Goal: Transaction & Acquisition: Book appointment/travel/reservation

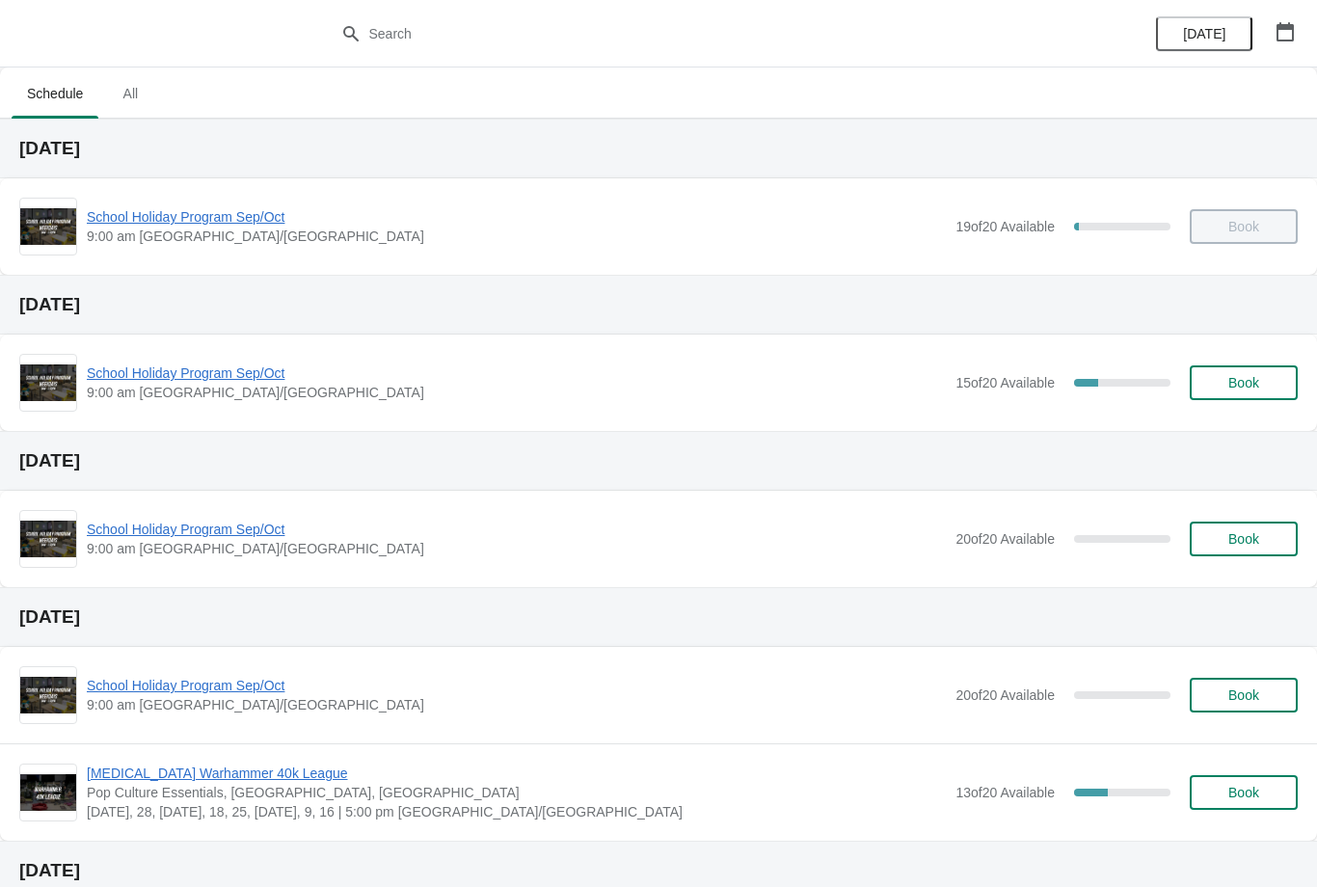
click at [139, 95] on span "All" at bounding box center [130, 93] width 48 height 35
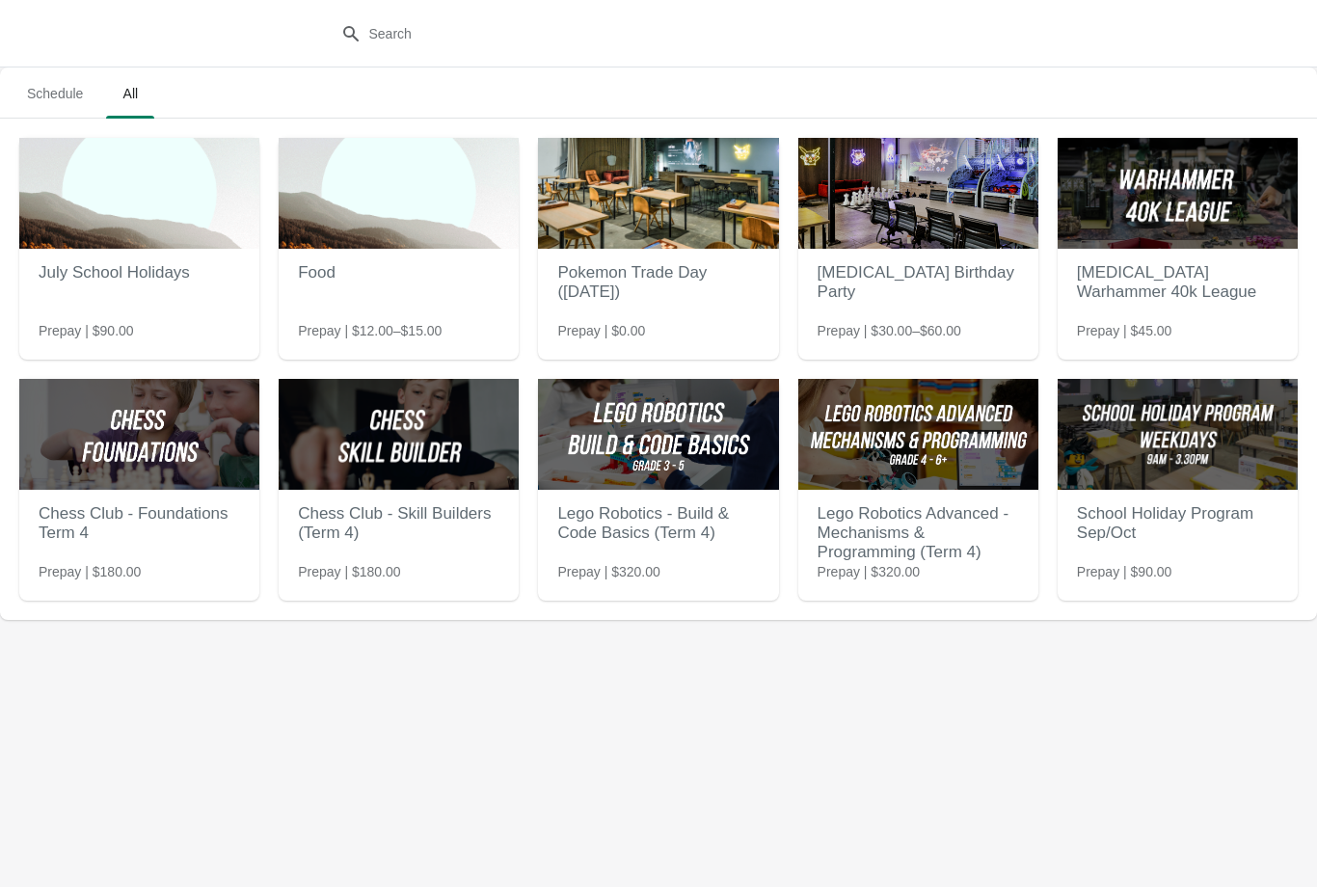
click at [904, 308] on div "PCE Birthday Party Prepay | $30.00–$60.00" at bounding box center [918, 234] width 240 height 193
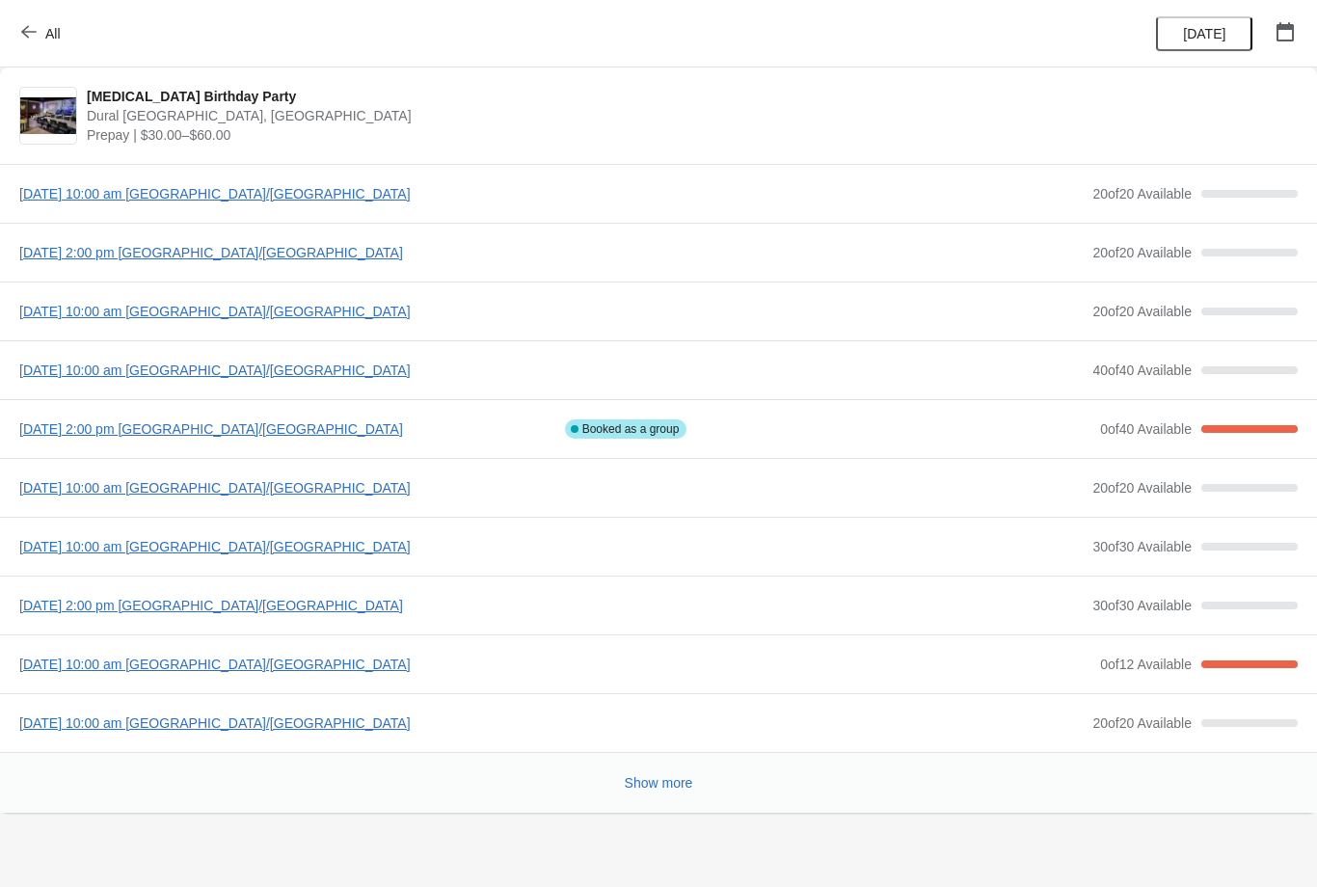
click at [21, 40] on span "button" at bounding box center [28, 33] width 15 height 18
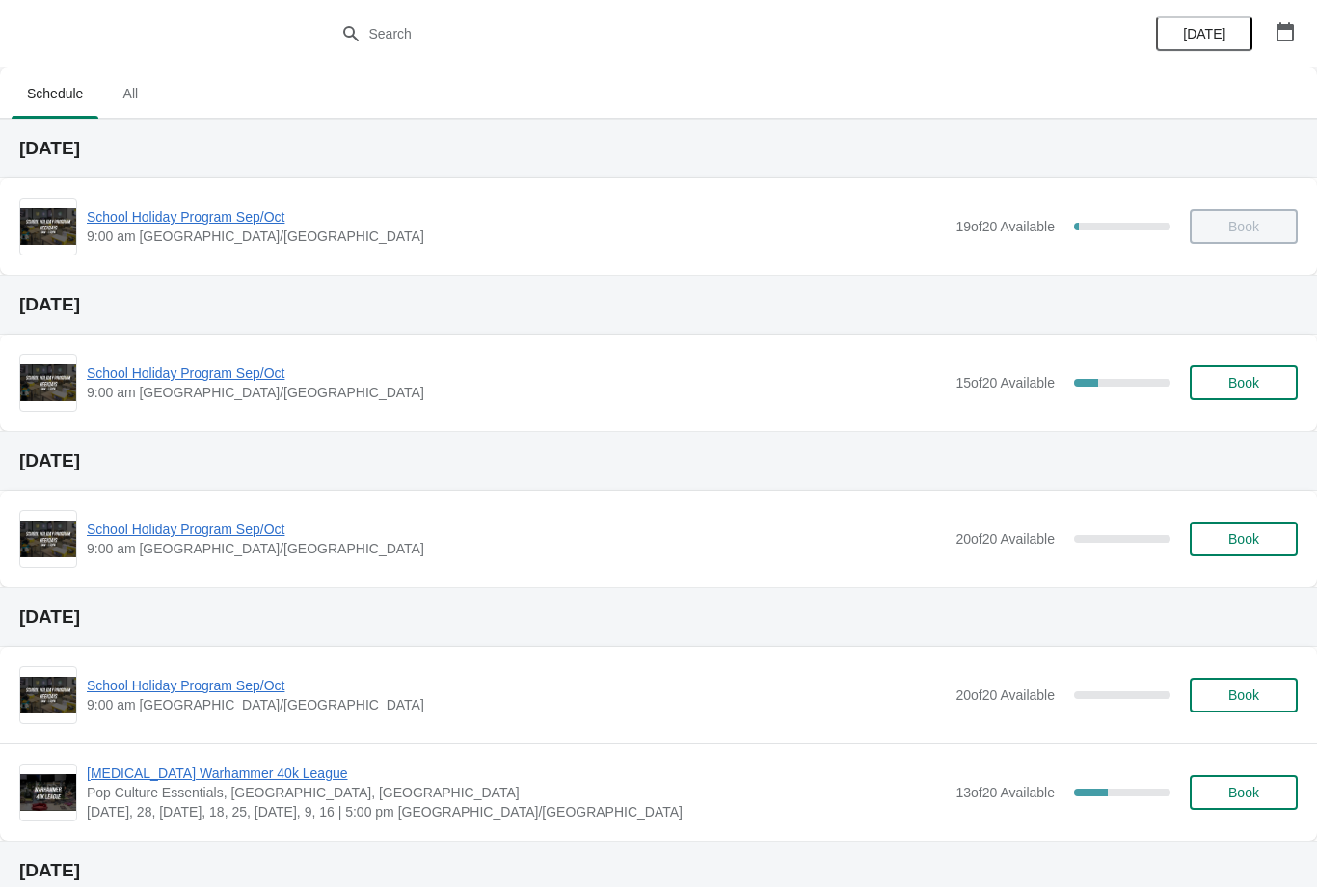
click at [1292, 28] on icon "button" at bounding box center [1284, 31] width 17 height 19
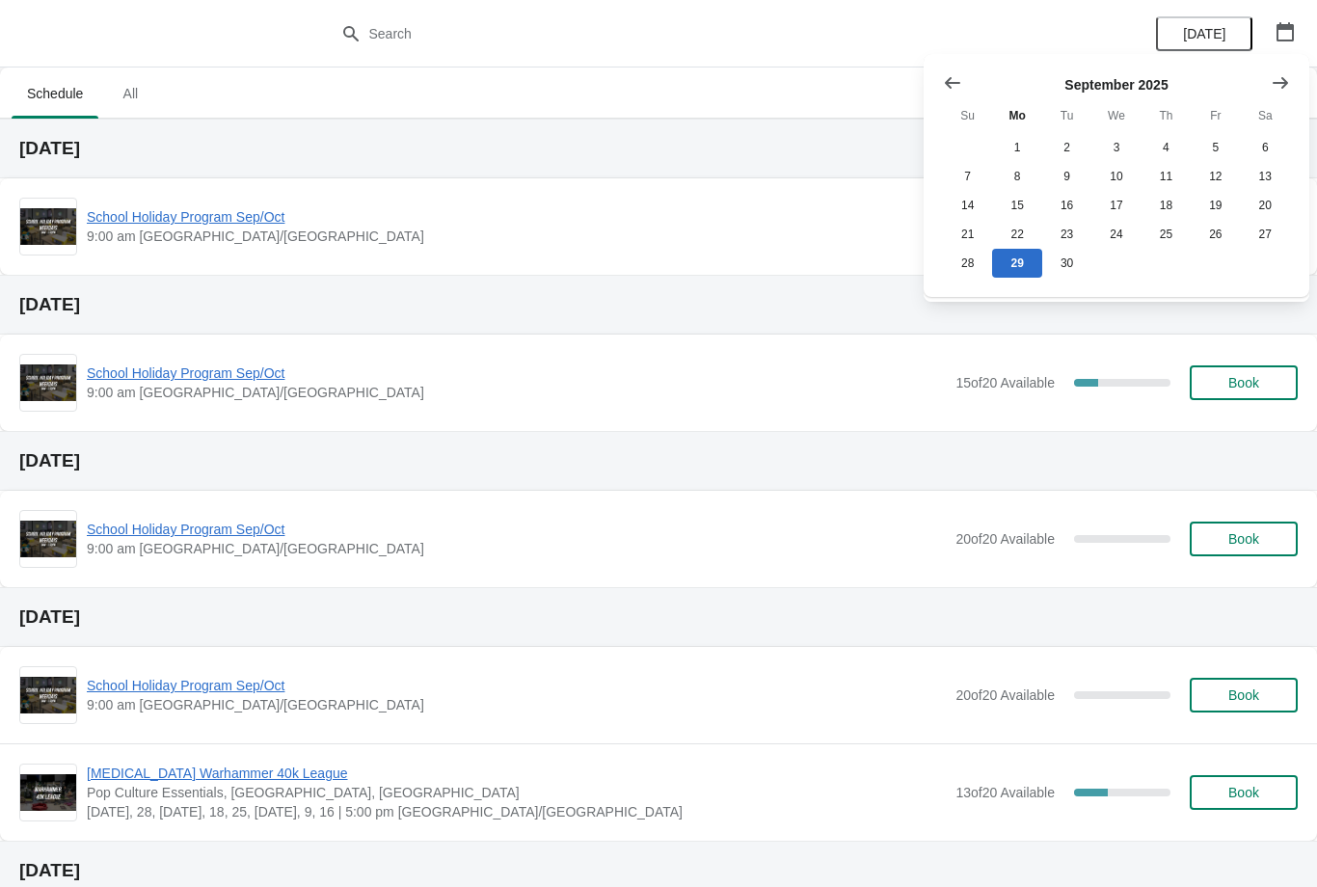
click at [1275, 73] on icon "Show next month, October 2025" at bounding box center [1280, 82] width 19 height 19
click at [1281, 69] on button "Show next month, November 2025" at bounding box center [1280, 83] width 35 height 35
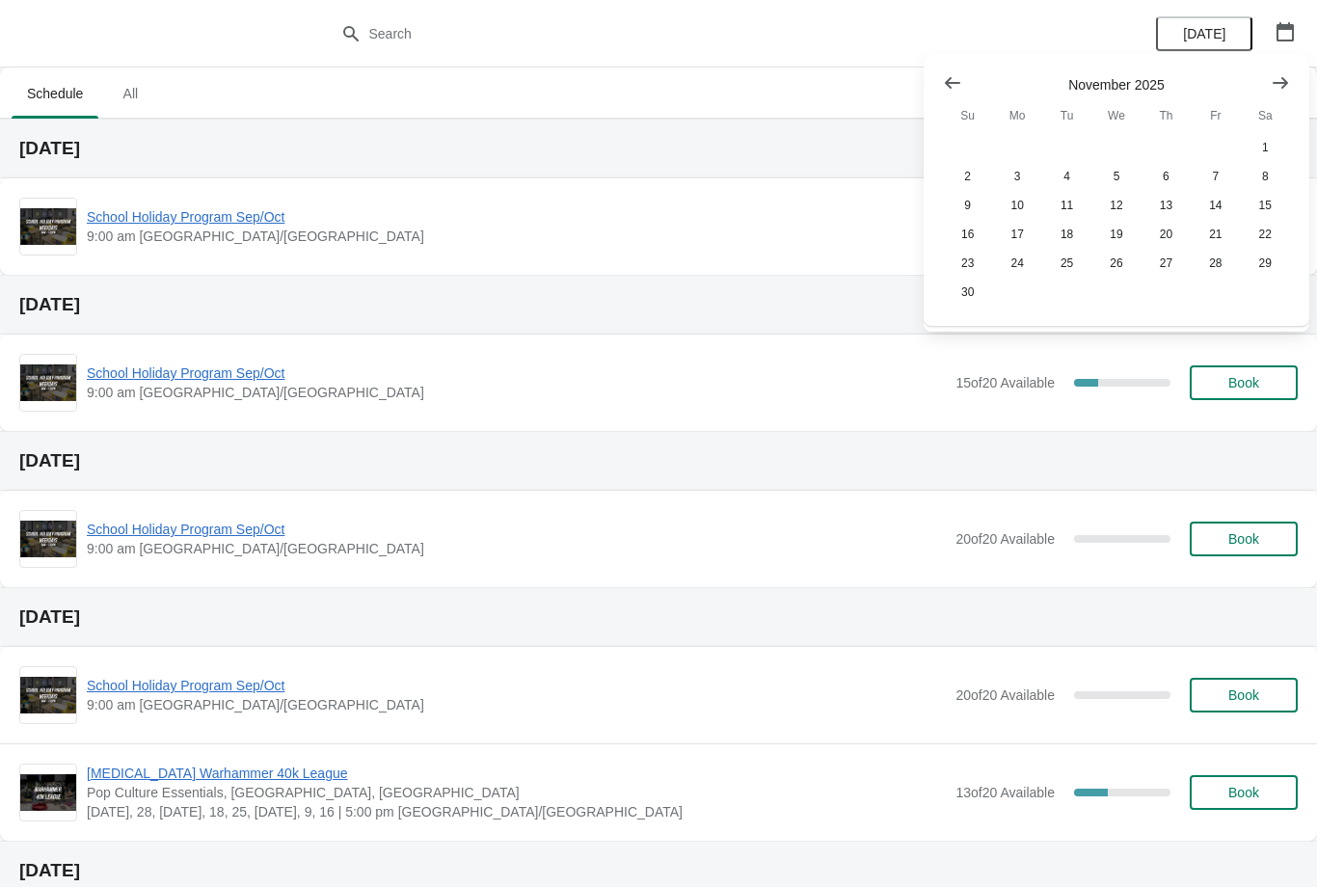
click at [1296, 89] on button "Show next month, December 2025" at bounding box center [1280, 83] width 35 height 35
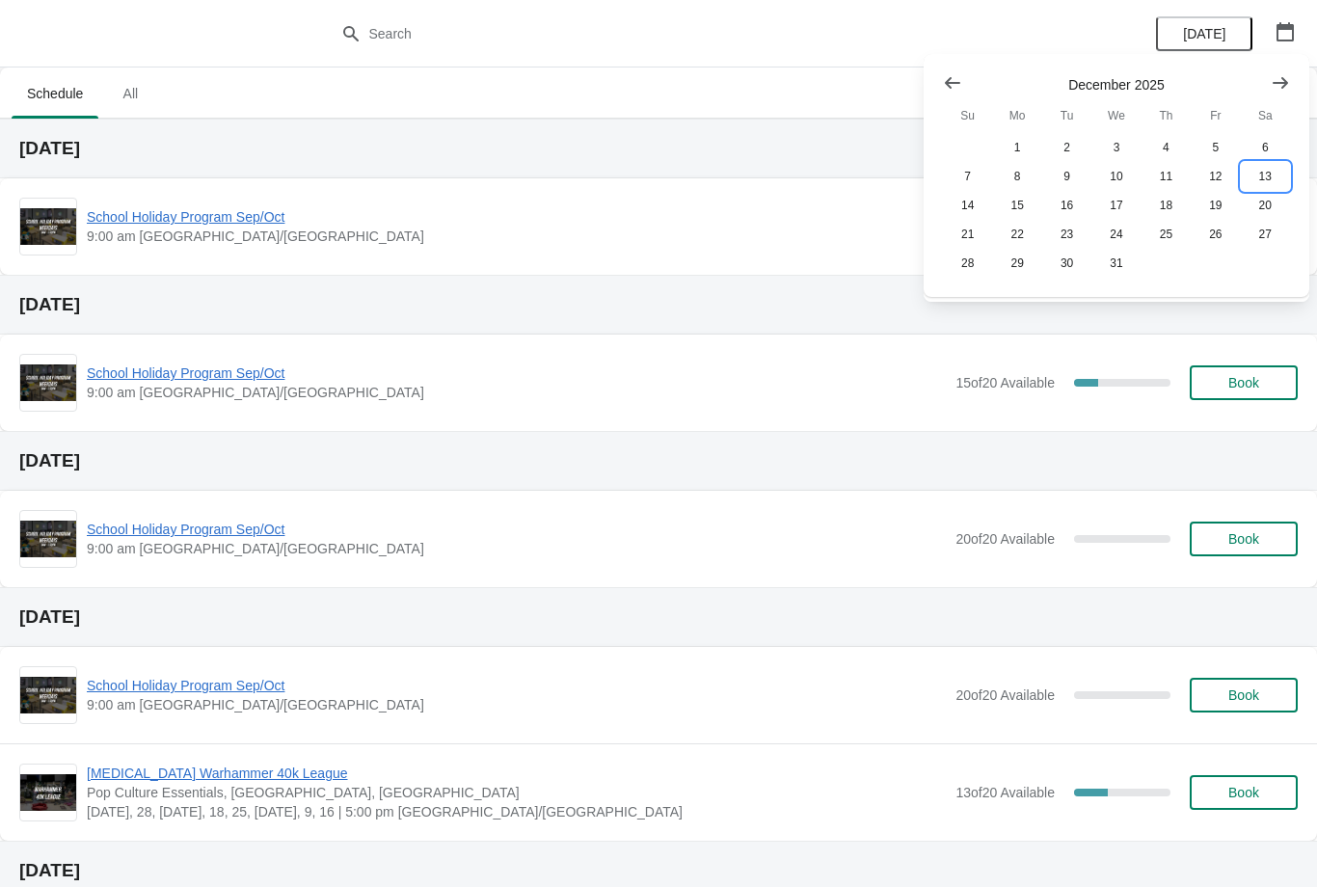
click at [1261, 178] on button "13" at bounding box center [1265, 176] width 49 height 29
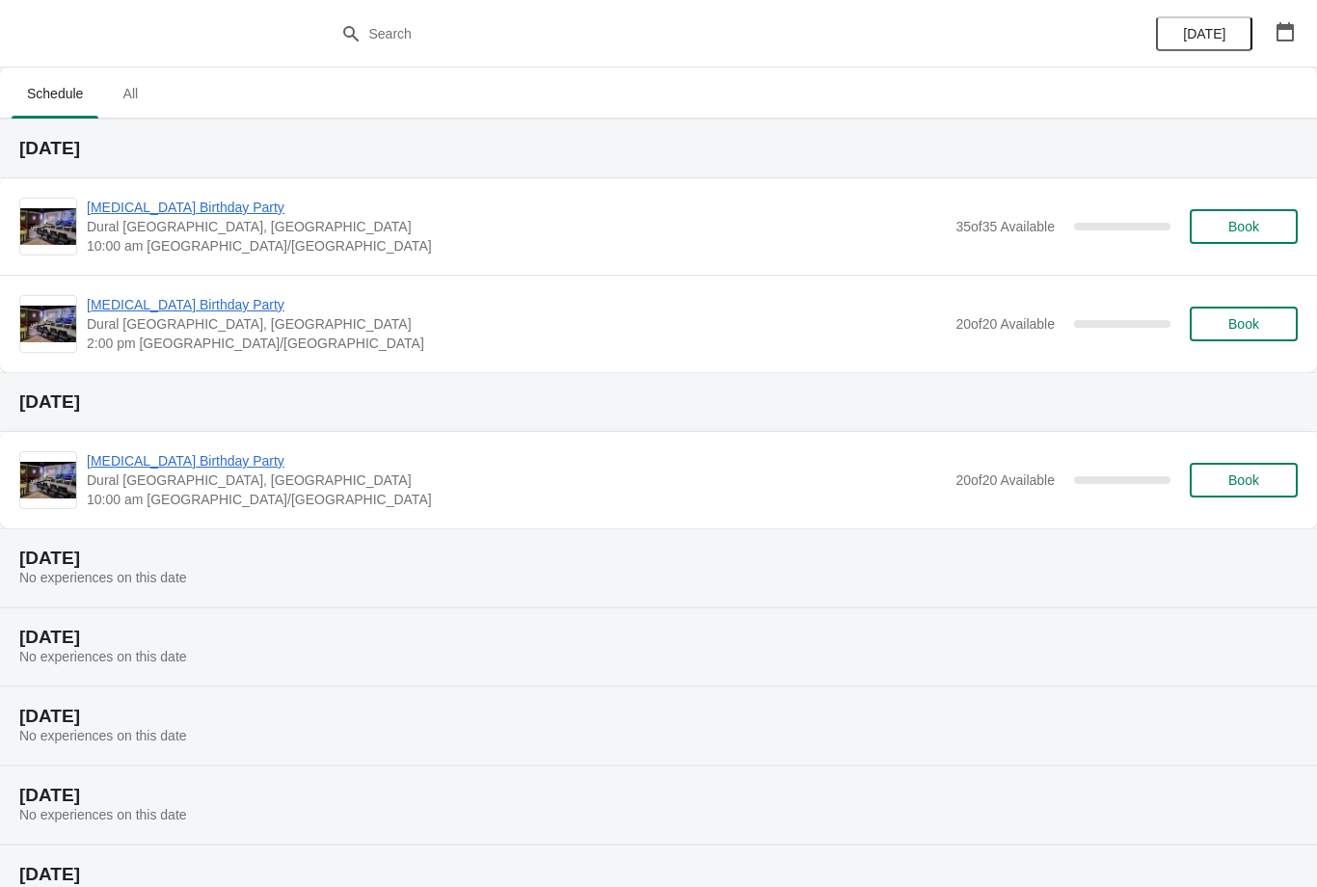
click at [1255, 221] on span "Book" at bounding box center [1243, 226] width 31 height 15
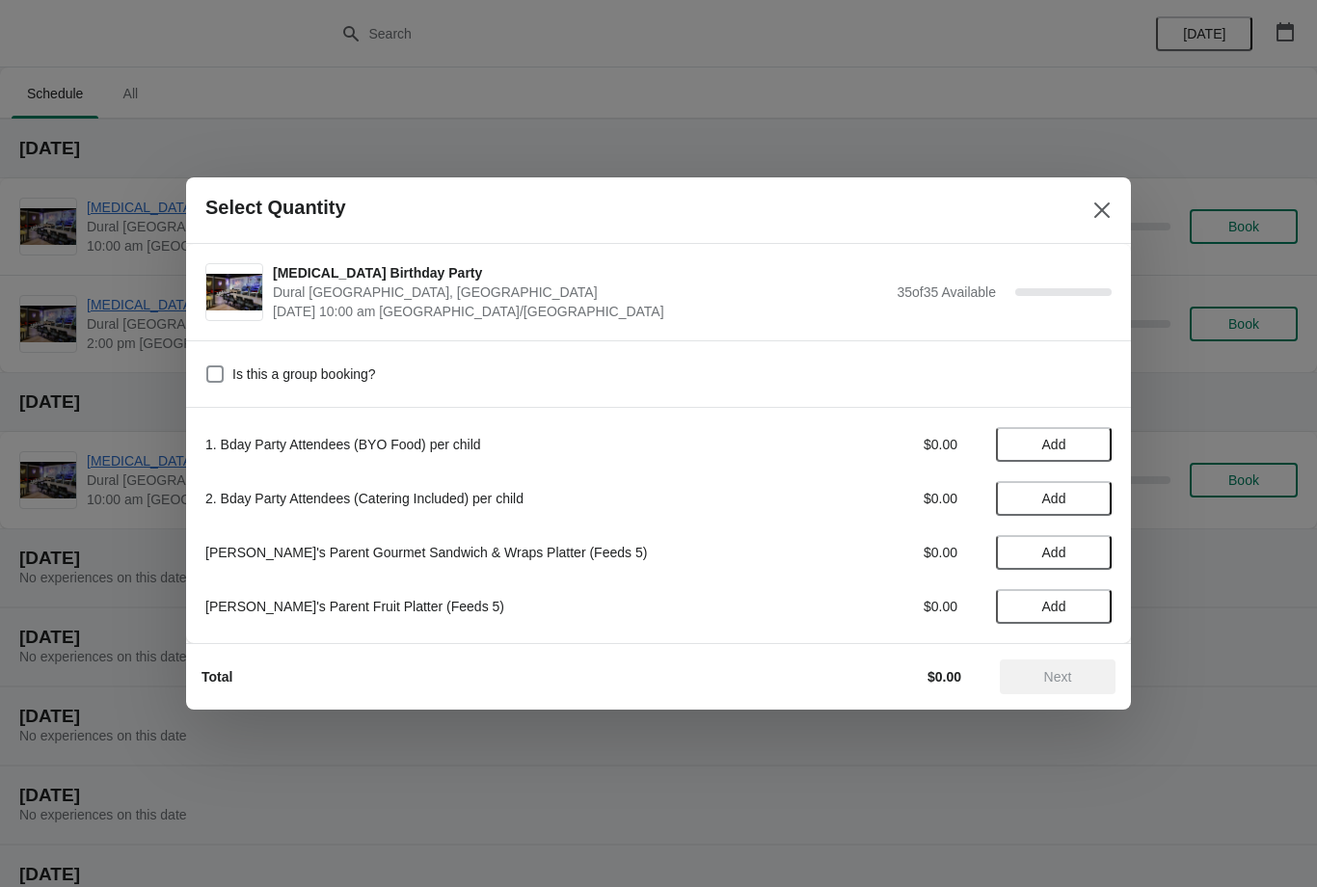
click at [210, 373] on span at bounding box center [214, 373] width 17 height 17
click at [207, 366] on input "Is this a group booking?" at bounding box center [206, 365] width 1 height 1
checkbox input "true"
click at [1089, 504] on span "Add" at bounding box center [1053, 498] width 81 height 15
click at [1089, 492] on icon at bounding box center [1087, 499] width 20 height 20
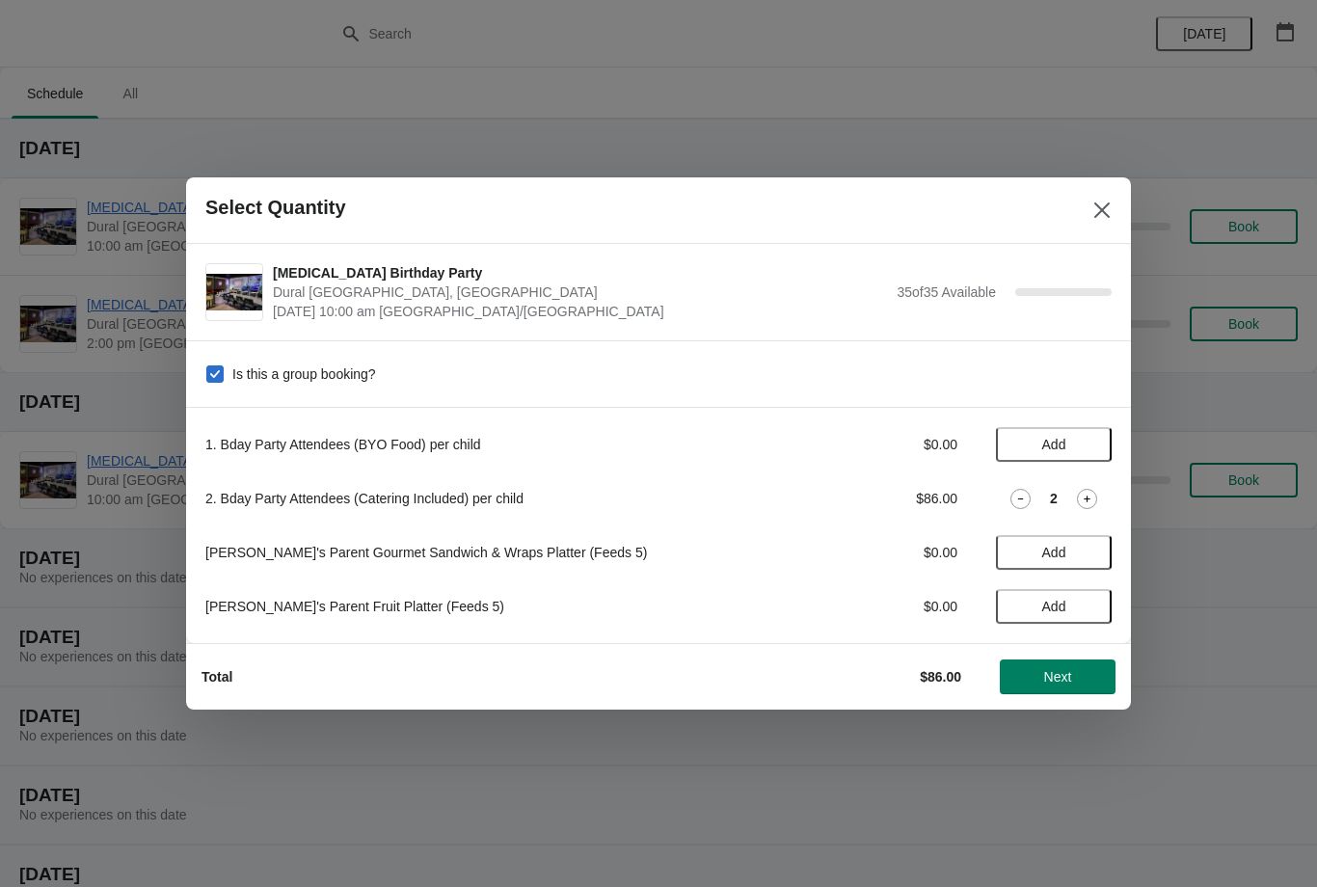
click at [1079, 495] on icon at bounding box center [1087, 499] width 20 height 20
click at [1078, 496] on icon at bounding box center [1087, 499] width 20 height 20
click at [1081, 496] on icon at bounding box center [1087, 499] width 20 height 20
click at [1069, 492] on div "5" at bounding box center [1054, 499] width 116 height 20
click at [1086, 499] on icon at bounding box center [1087, 498] width 7 height 7
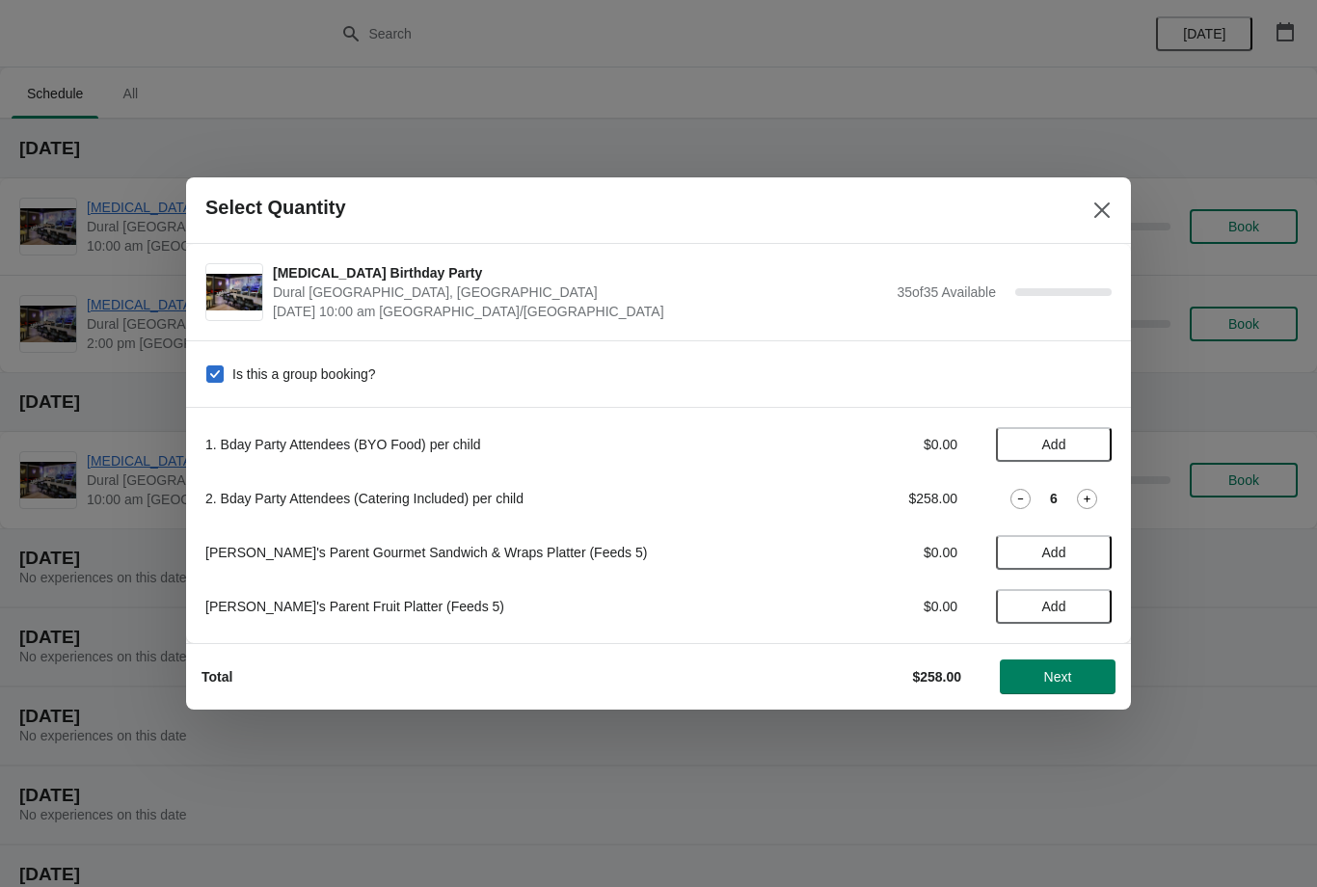
click at [1081, 490] on icon at bounding box center [1087, 499] width 20 height 20
click at [1070, 495] on div "7" at bounding box center [1054, 499] width 116 height 20
click at [1081, 507] on icon at bounding box center [1087, 499] width 20 height 20
click at [1092, 506] on icon at bounding box center [1087, 499] width 20 height 20
click at [1088, 501] on icon at bounding box center [1087, 499] width 20 height 20
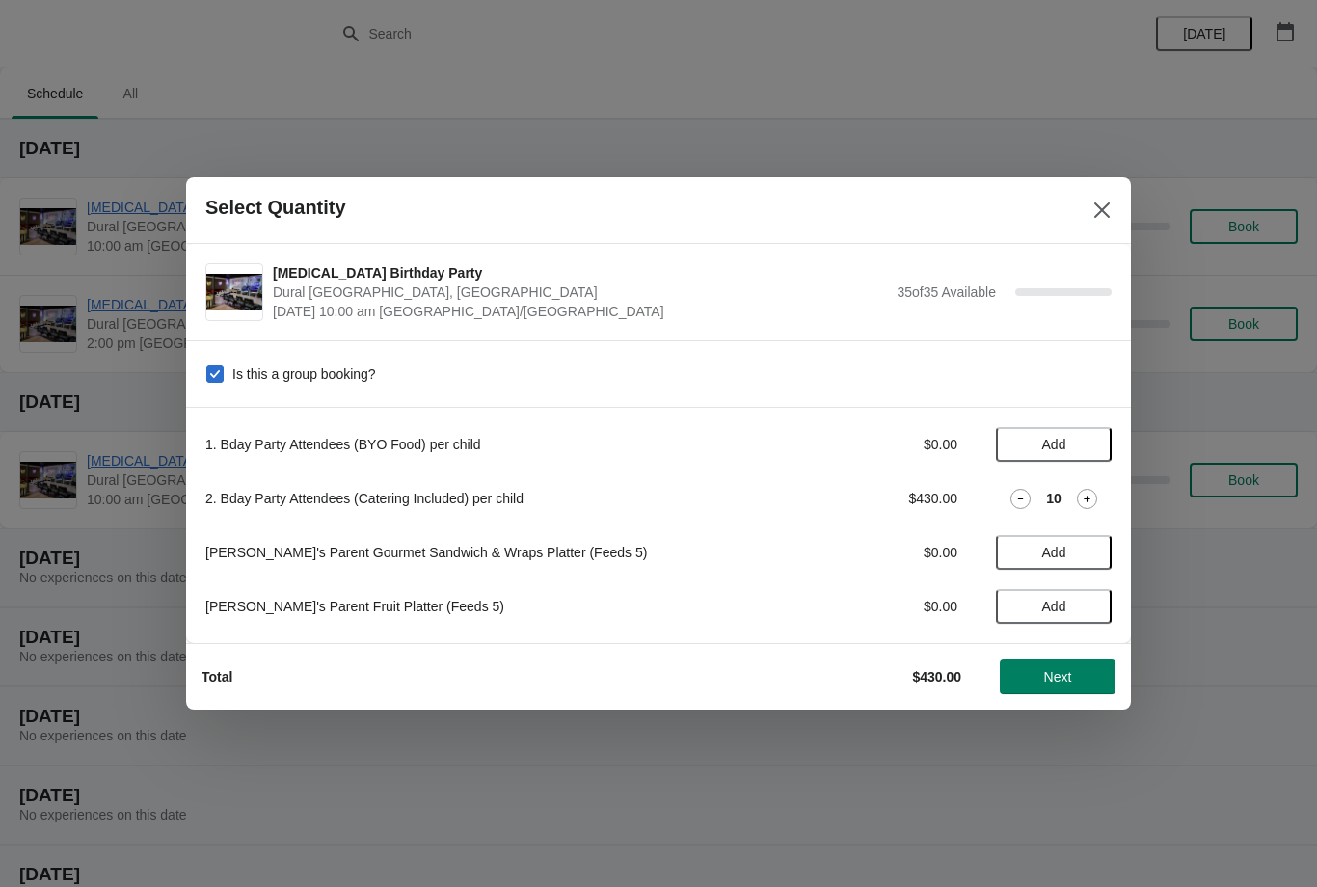
click at [1089, 499] on icon at bounding box center [1087, 499] width 20 height 20
click at [1088, 493] on icon at bounding box center [1087, 499] width 20 height 20
click at [1087, 508] on icon at bounding box center [1087, 499] width 20 height 20
click at [1081, 495] on icon at bounding box center [1087, 499] width 20 height 20
click at [1080, 495] on icon at bounding box center [1087, 499] width 20 height 20
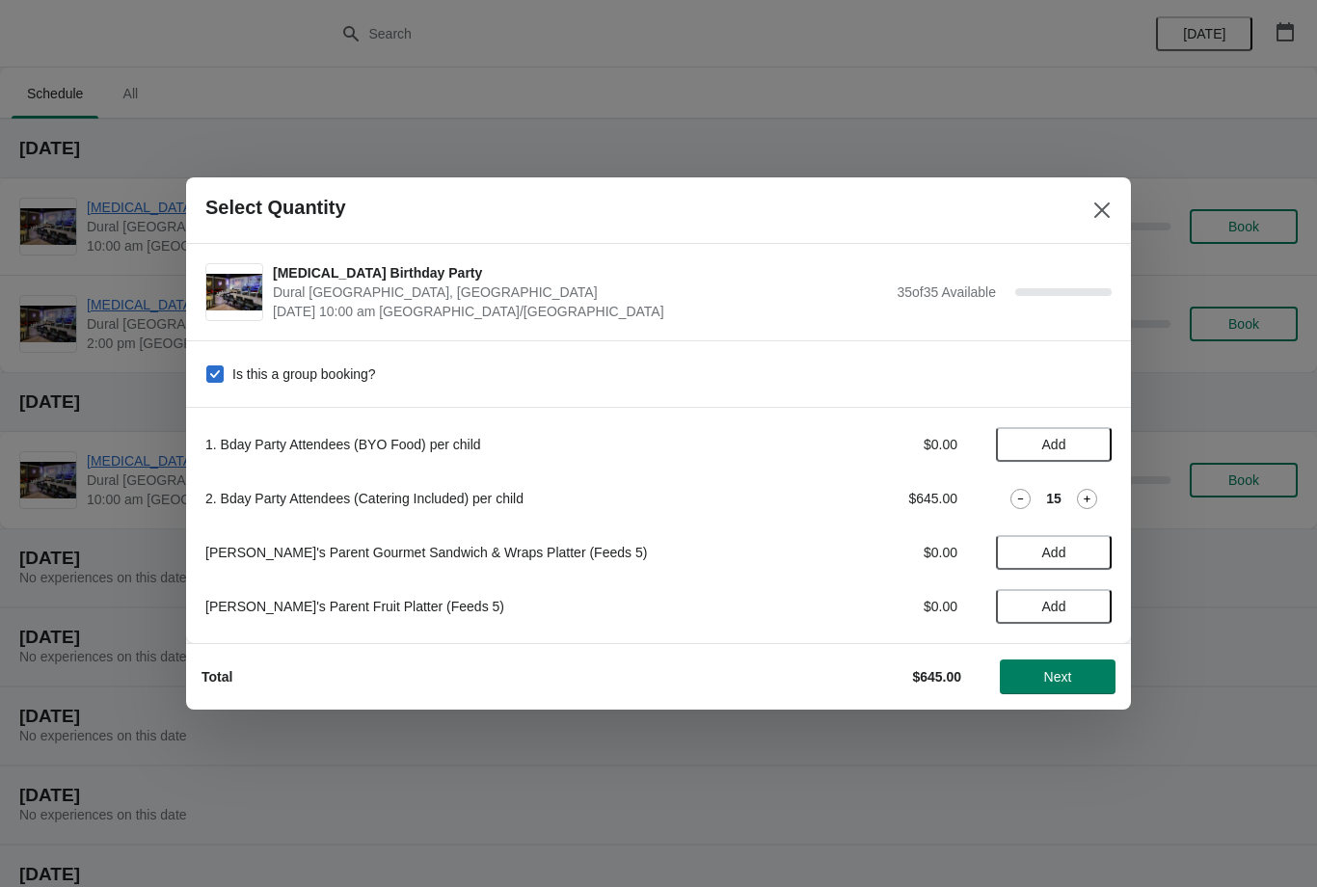
click at [1084, 493] on icon at bounding box center [1087, 499] width 20 height 20
click at [1080, 503] on icon at bounding box center [1087, 499] width 20 height 20
click at [1086, 495] on icon at bounding box center [1087, 498] width 7 height 7
click at [1087, 495] on icon at bounding box center [1087, 499] width 20 height 20
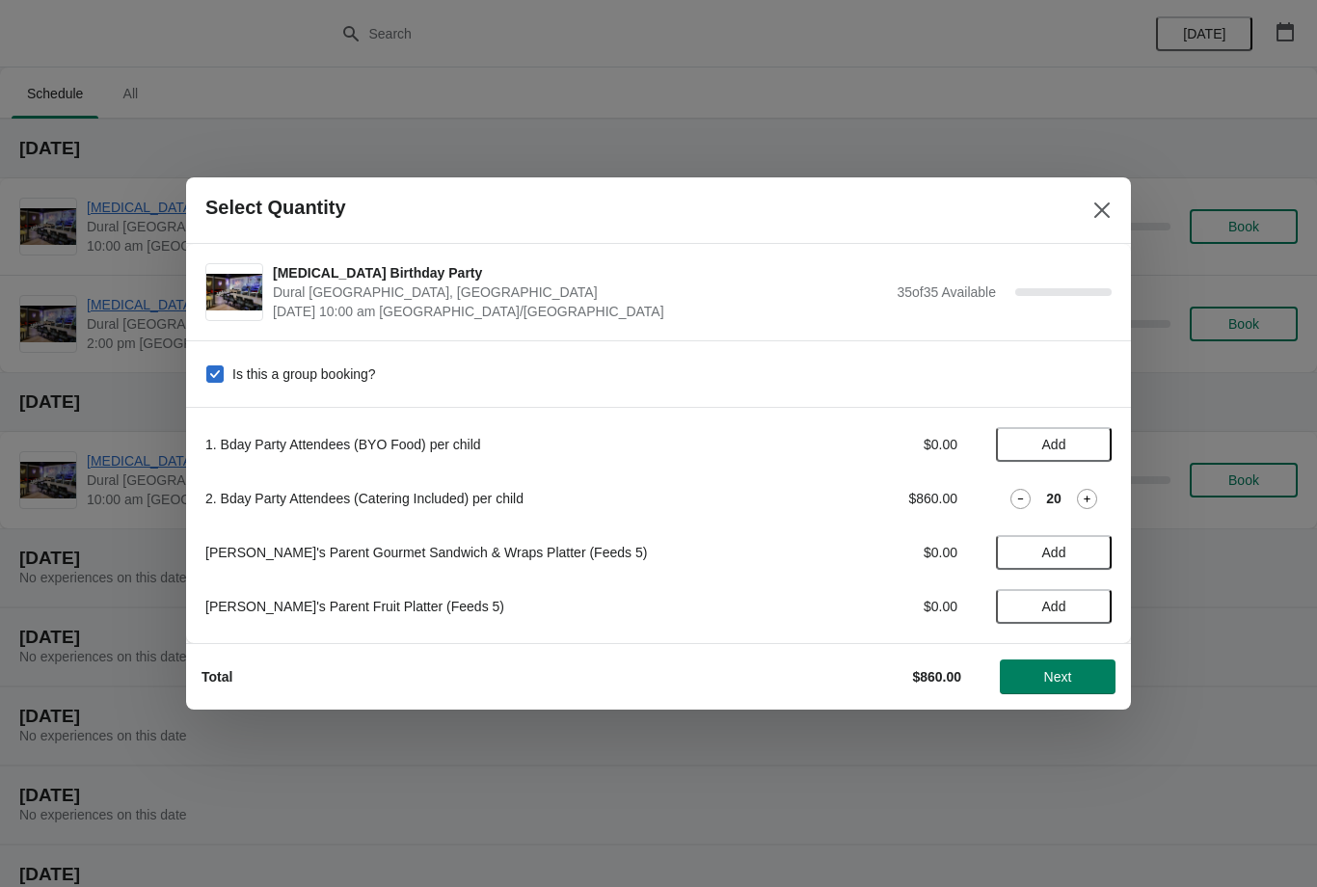
click at [1090, 499] on icon at bounding box center [1087, 499] width 20 height 20
click at [1020, 496] on icon at bounding box center [1020, 499] width 20 height 20
click at [1069, 680] on span "Next" at bounding box center [1058, 676] width 28 height 15
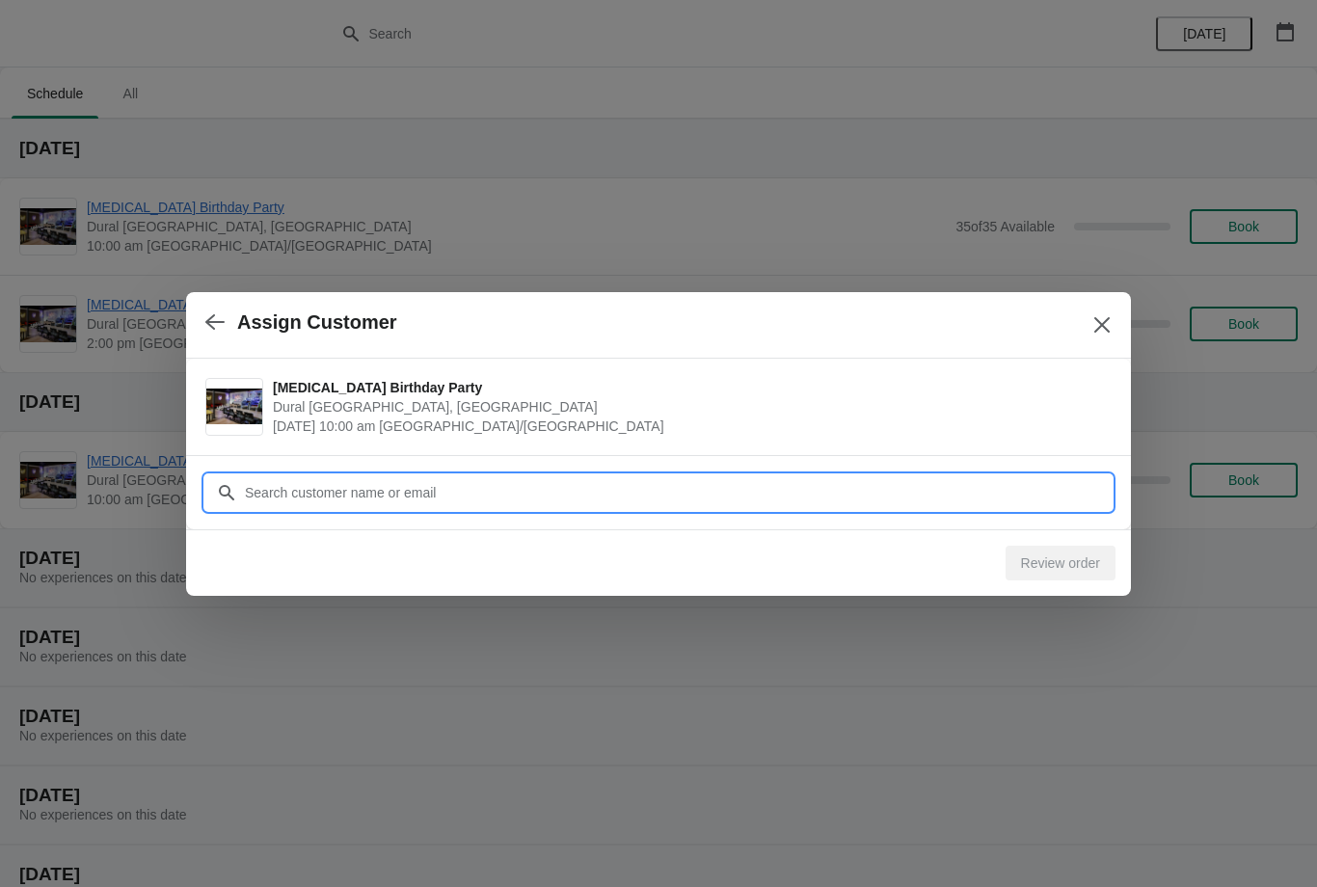
click at [917, 479] on input "Customer" at bounding box center [678, 492] width 868 height 35
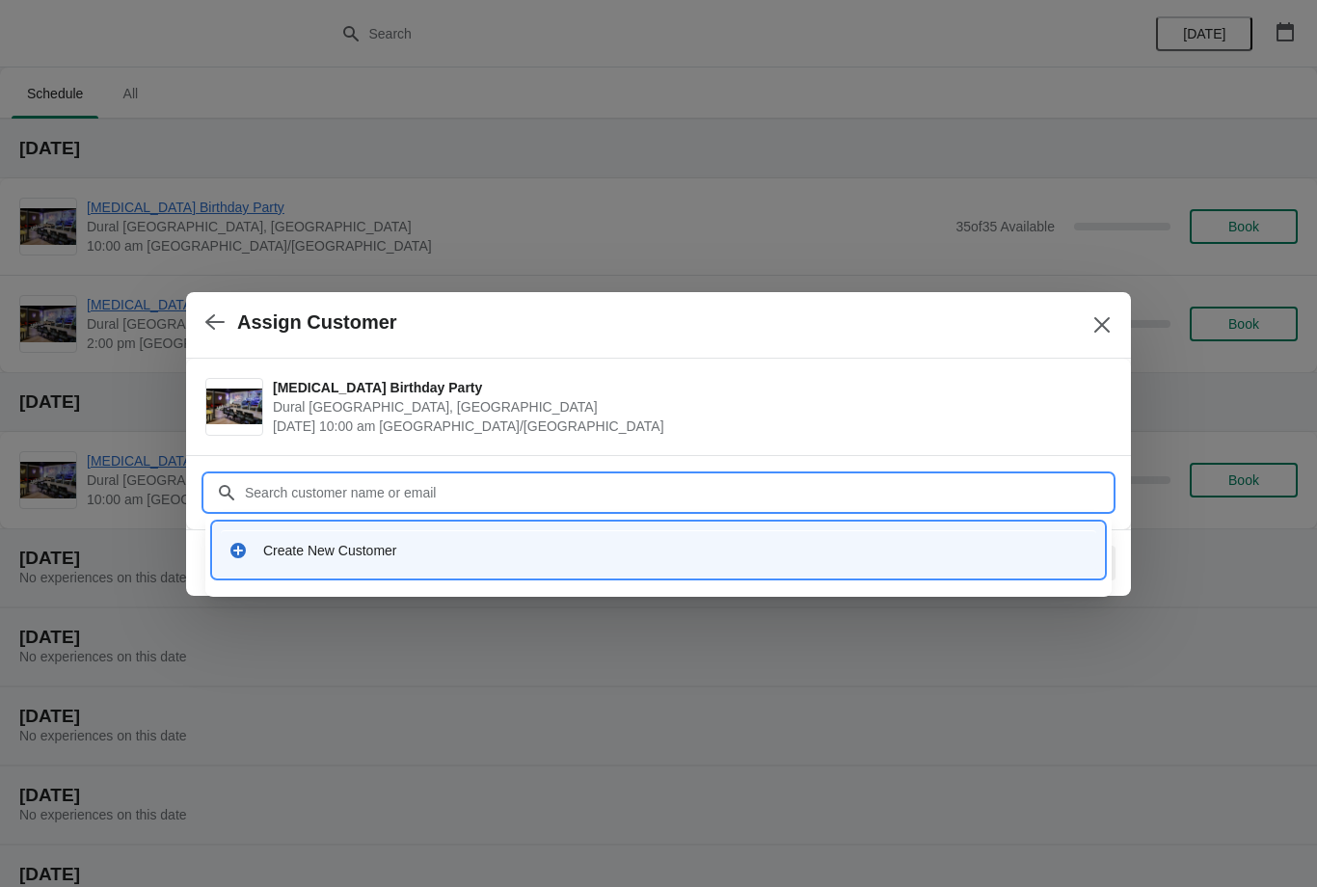
click at [470, 560] on div "Create New Customer" at bounding box center [658, 550] width 875 height 40
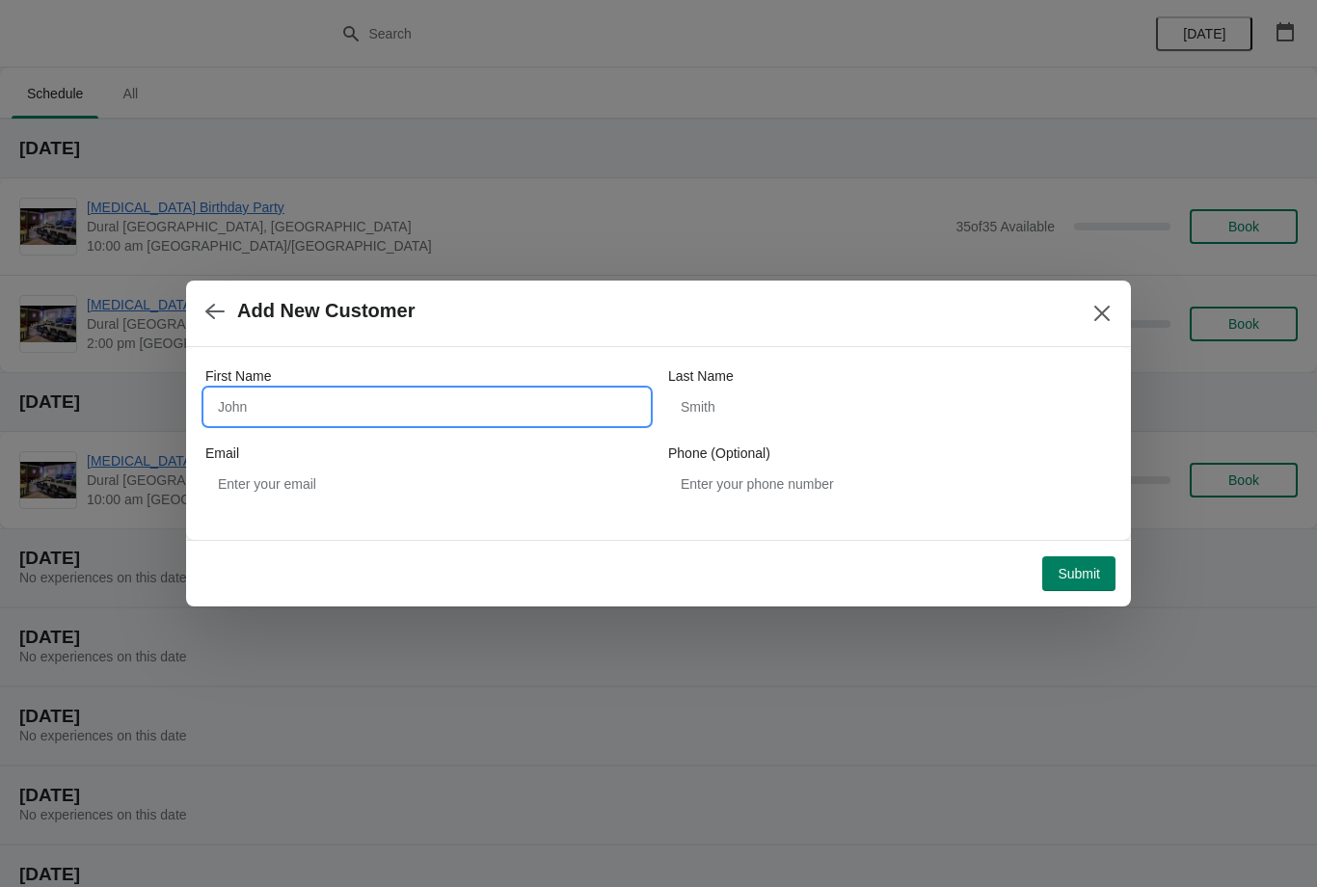
click at [440, 421] on input "First Name" at bounding box center [426, 406] width 443 height 35
click at [765, 409] on input "Last Name" at bounding box center [889, 406] width 443 height 35
click at [801, 402] on input "Last Name" at bounding box center [889, 406] width 443 height 35
click at [776, 389] on input "Last Name" at bounding box center [889, 406] width 443 height 35
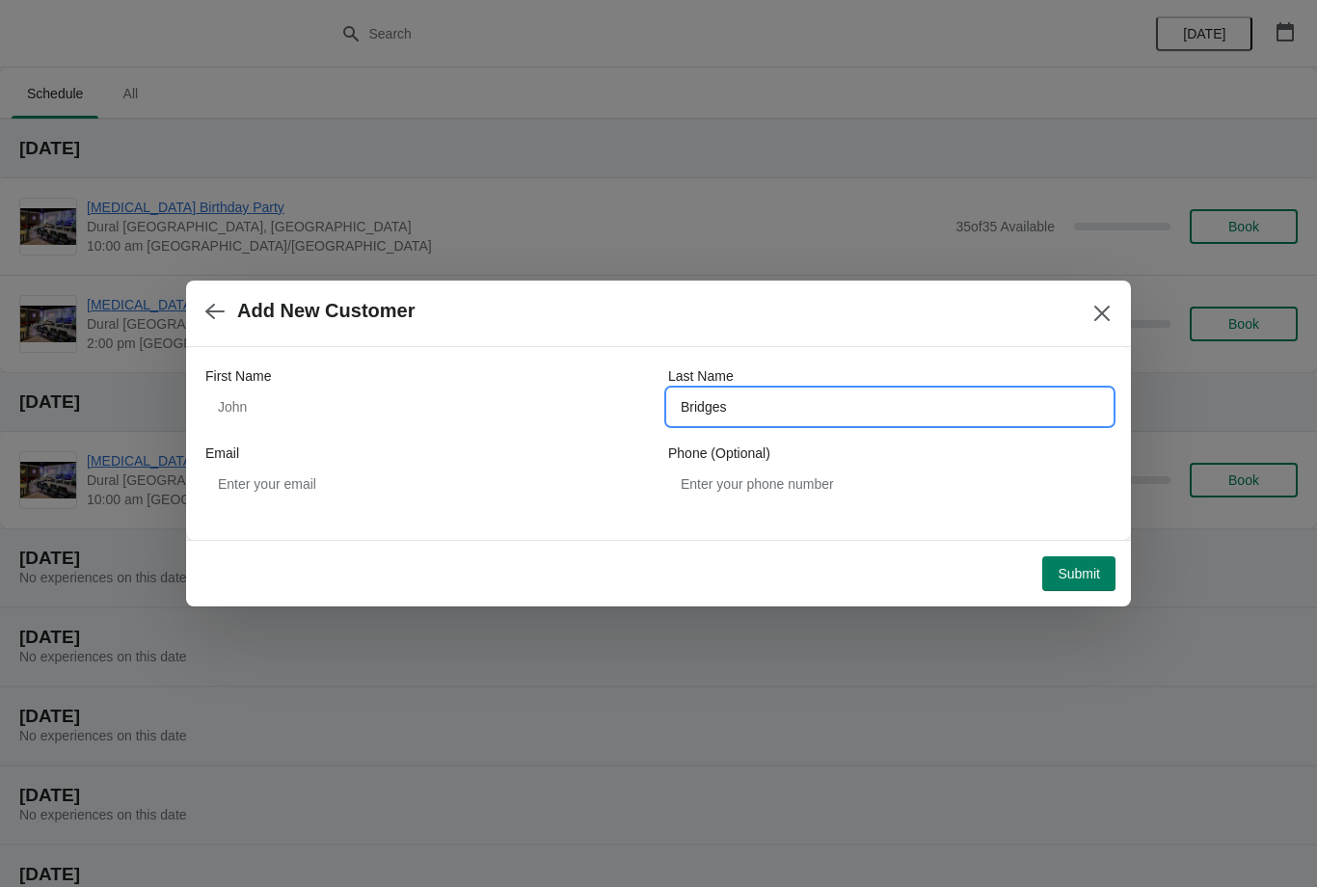
type input "Bridges"
click at [434, 391] on input "First Name" at bounding box center [426, 406] width 443 height 35
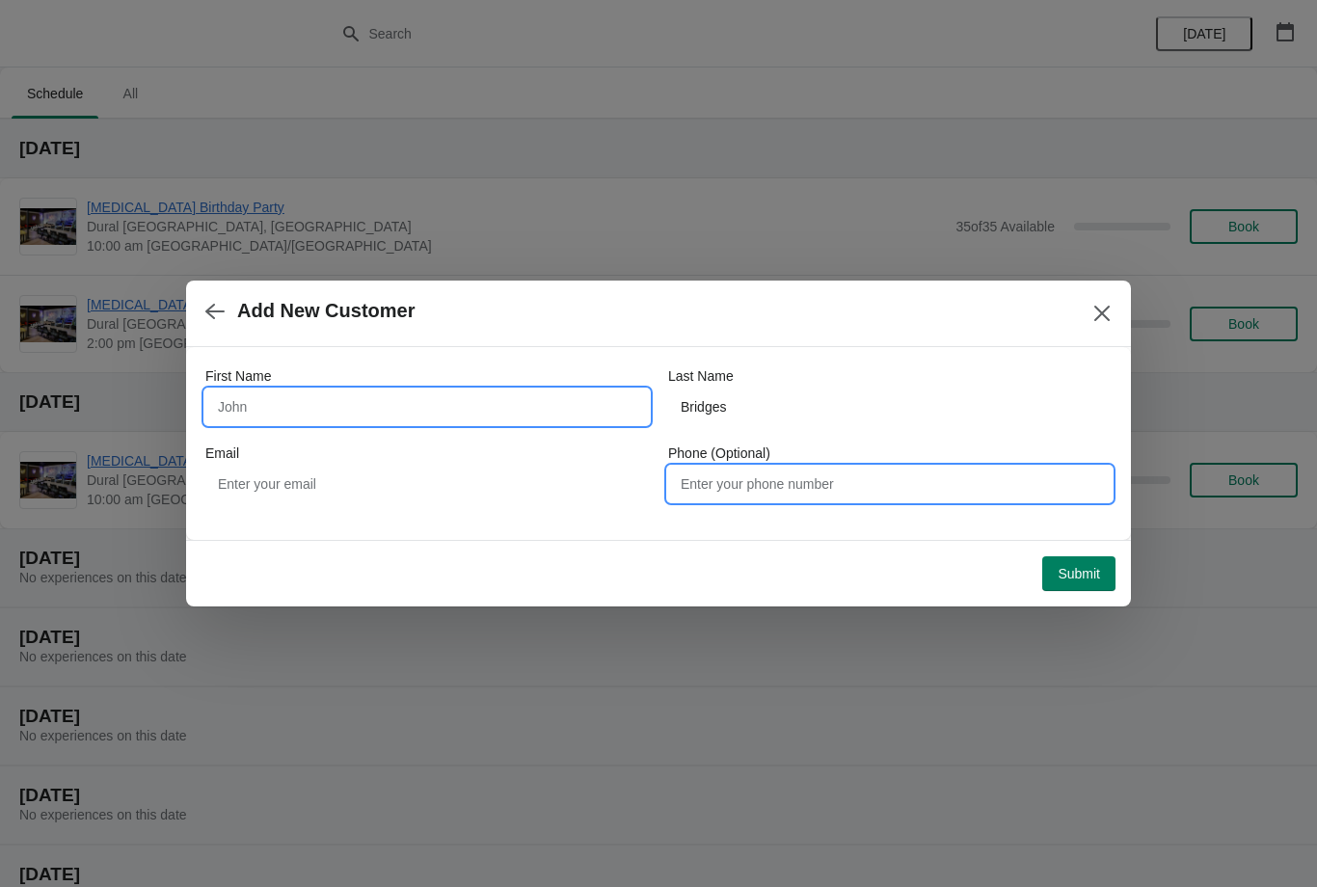
click at [758, 485] on input "Phone (Optional)" at bounding box center [889, 484] width 443 height 35
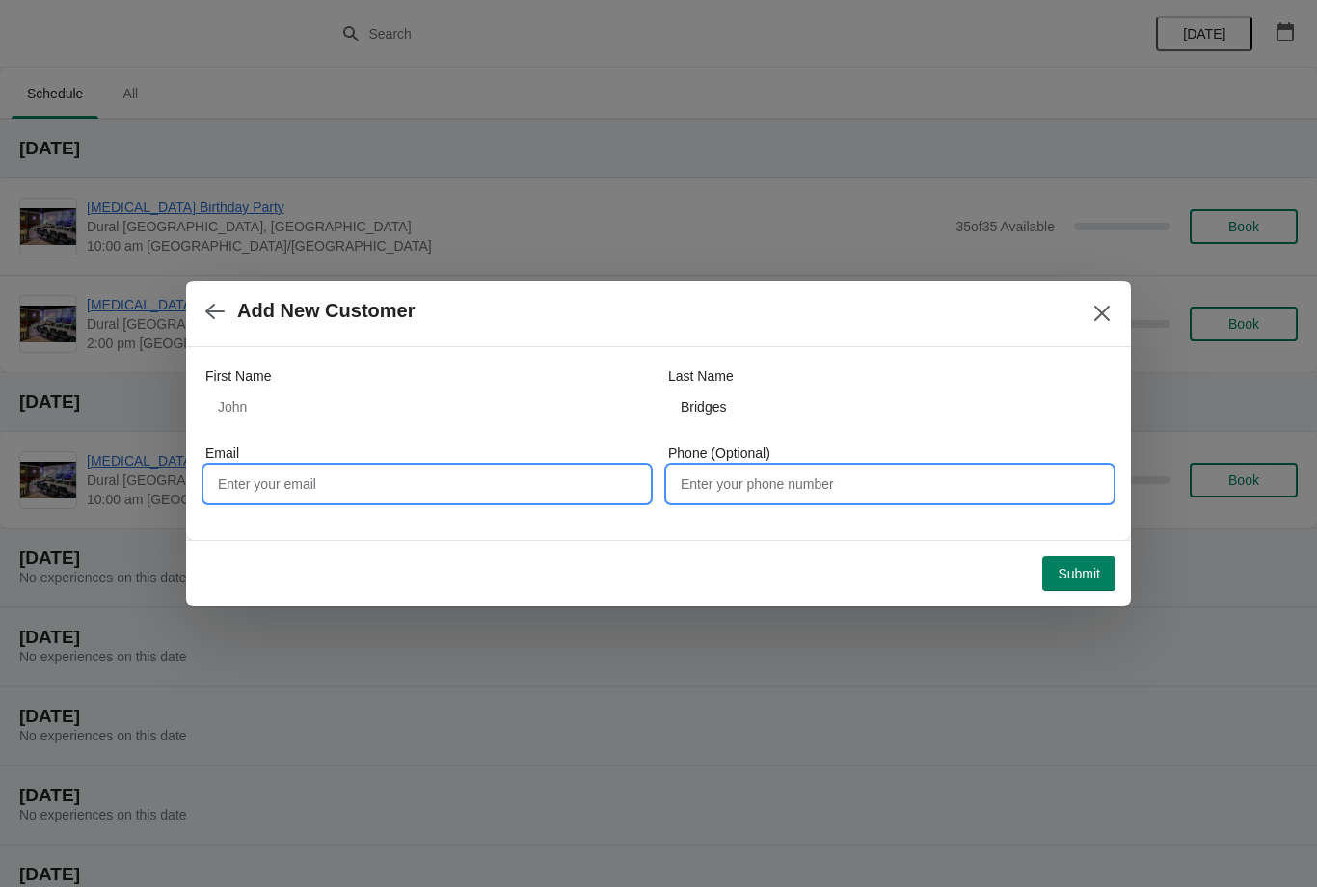
click at [436, 473] on input "Email" at bounding box center [426, 484] width 443 height 35
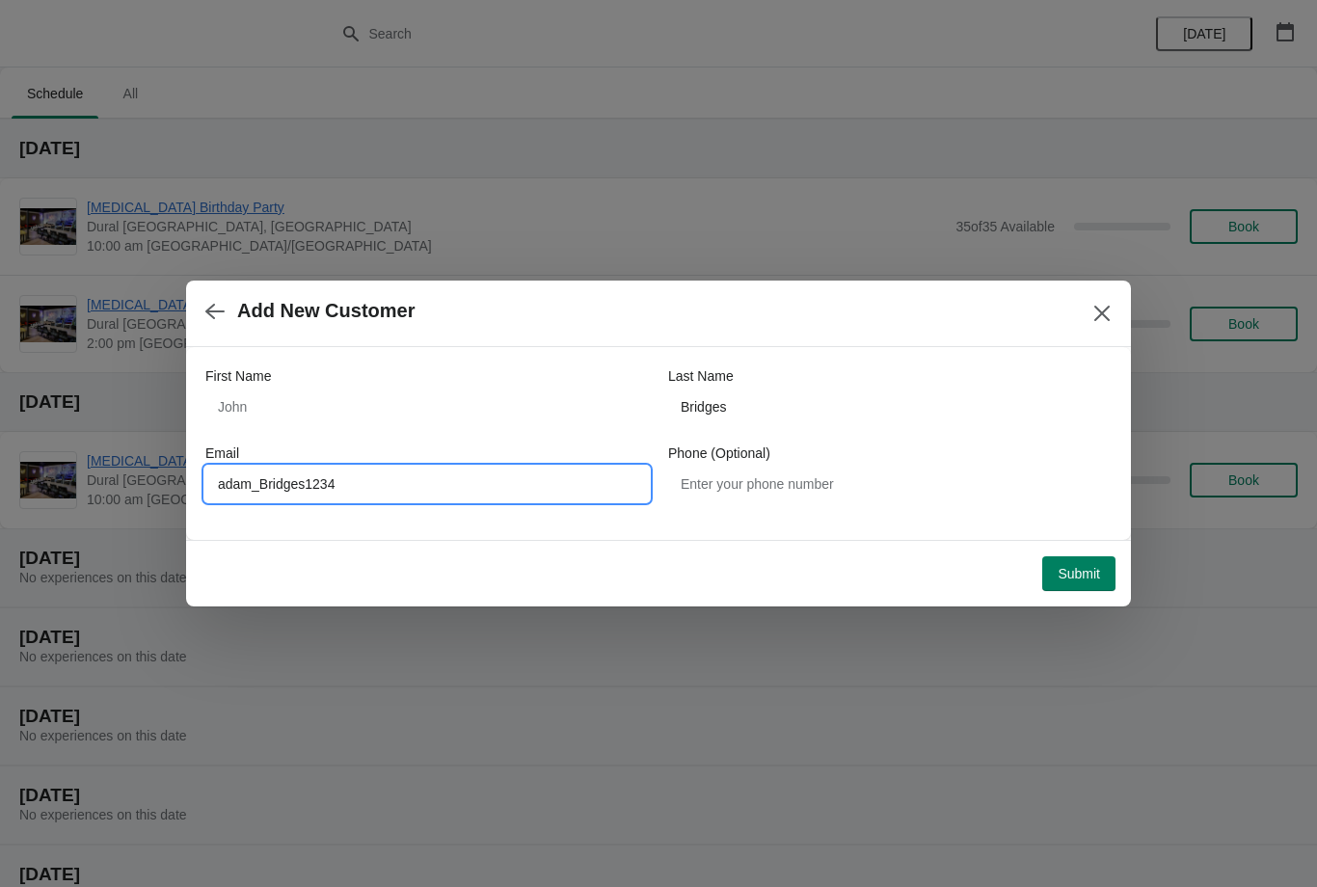
click at [480, 476] on input "adam_Bridges1234" at bounding box center [426, 484] width 443 height 35
type input "[EMAIL_ADDRESS][DOMAIN_NAME]"
click at [297, 415] on input "First Name" at bounding box center [426, 406] width 443 height 35
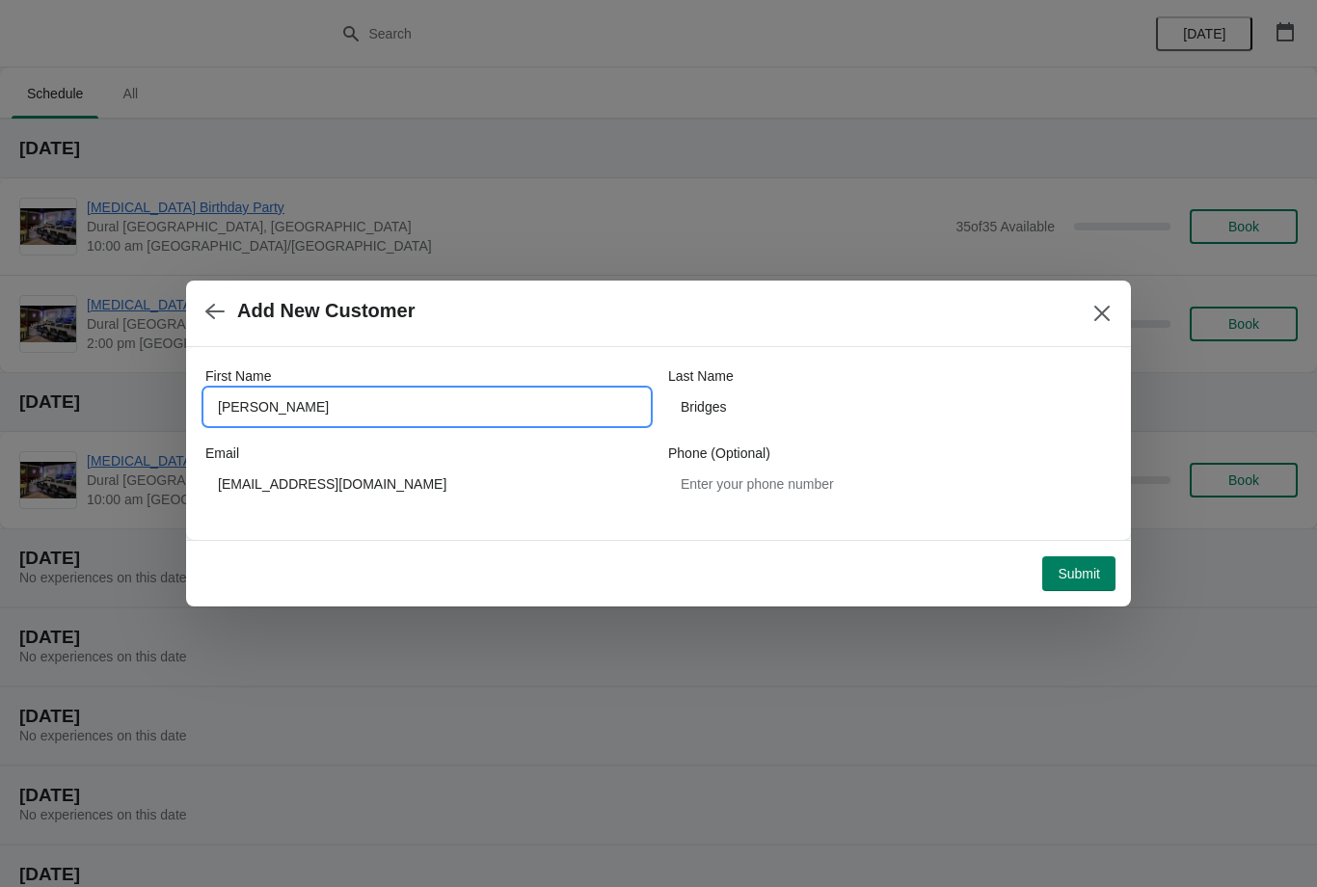
type input "[PERSON_NAME]"
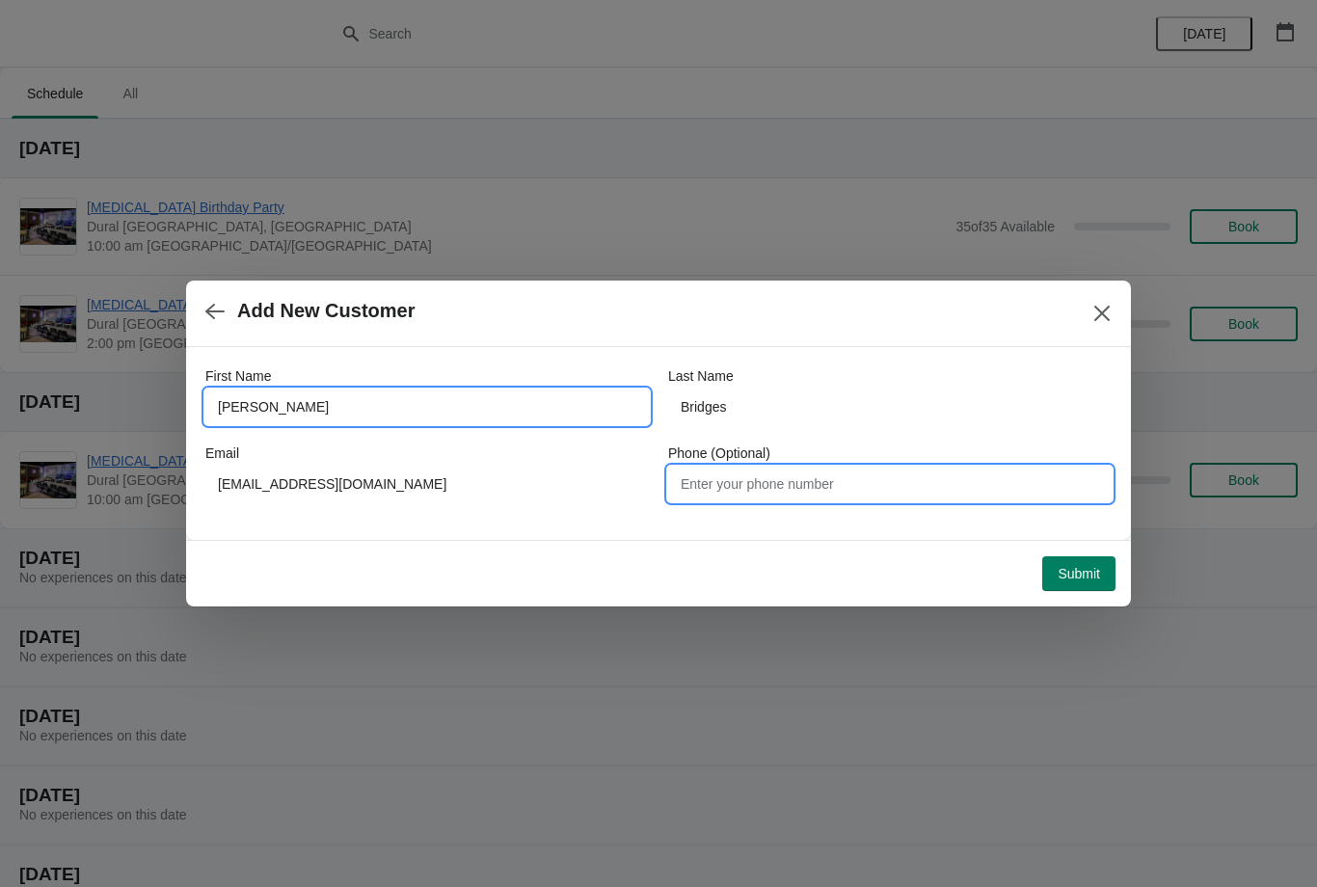
click at [903, 485] on input "Phone (Optional)" at bounding box center [889, 484] width 443 height 35
type input "0424897353"
click at [1097, 571] on span "Submit" at bounding box center [1078, 573] width 42 height 15
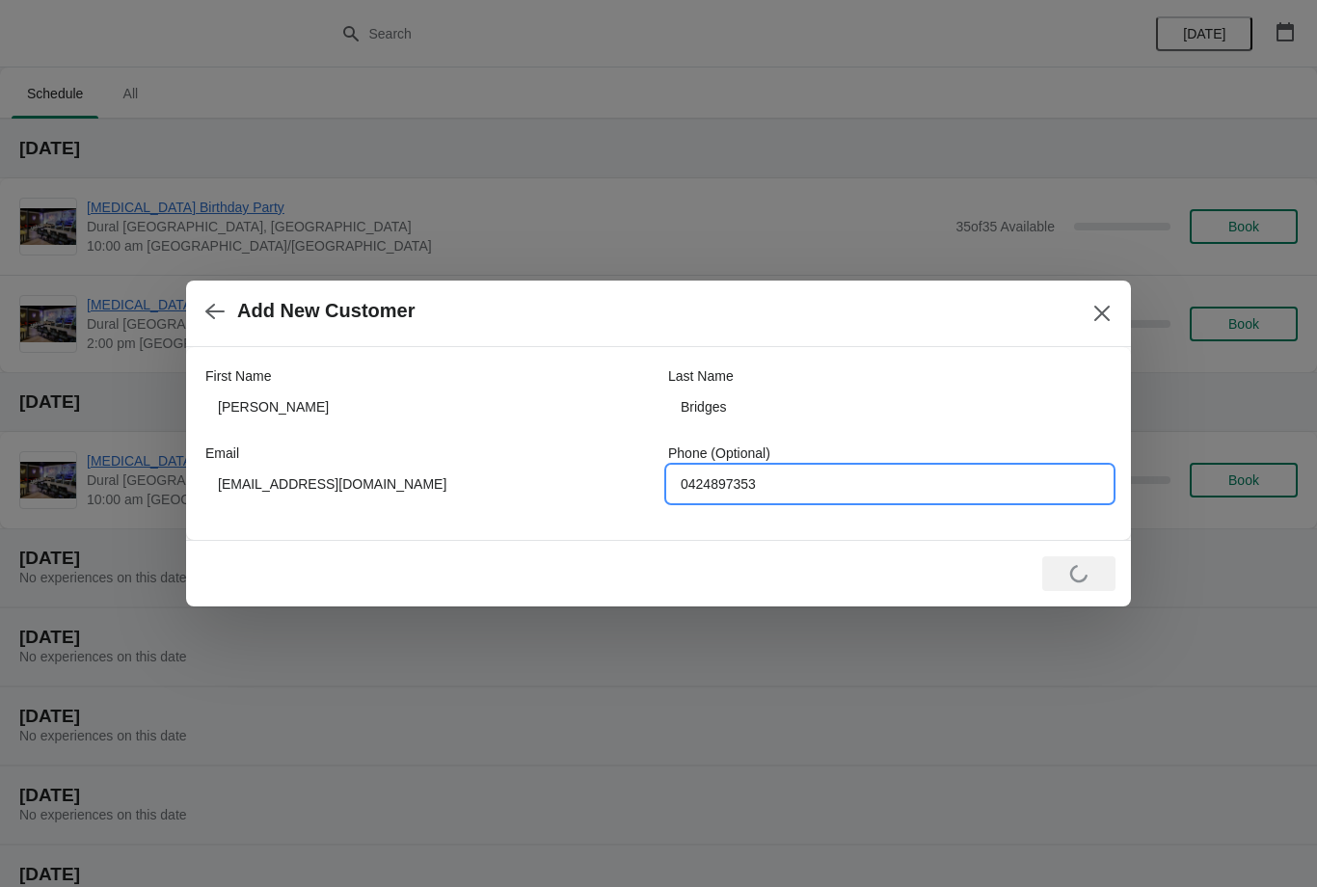
click at [865, 485] on input "0424897353" at bounding box center [889, 484] width 443 height 35
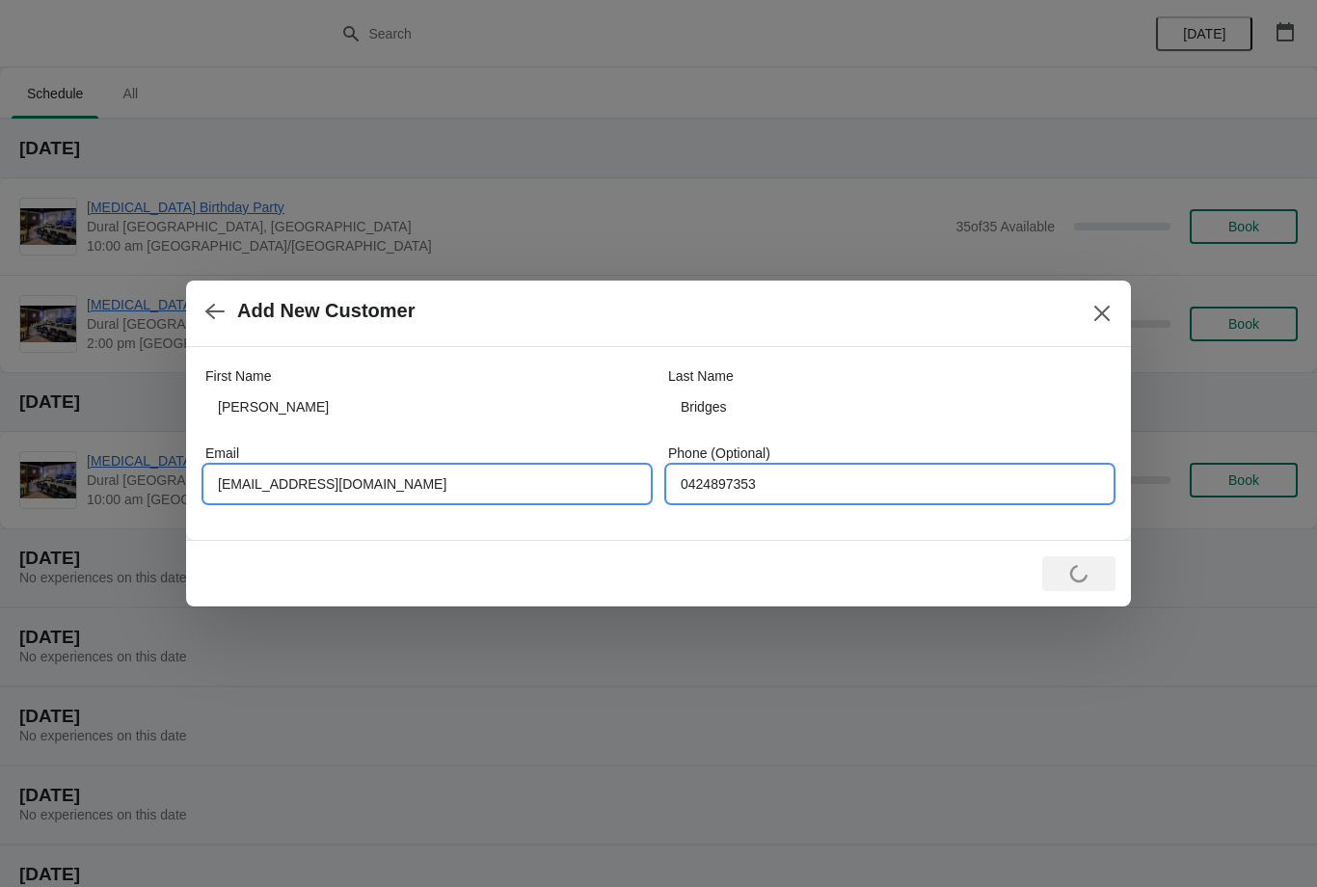
click at [217, 499] on input "[EMAIL_ADDRESS][DOMAIN_NAME]" at bounding box center [426, 484] width 443 height 35
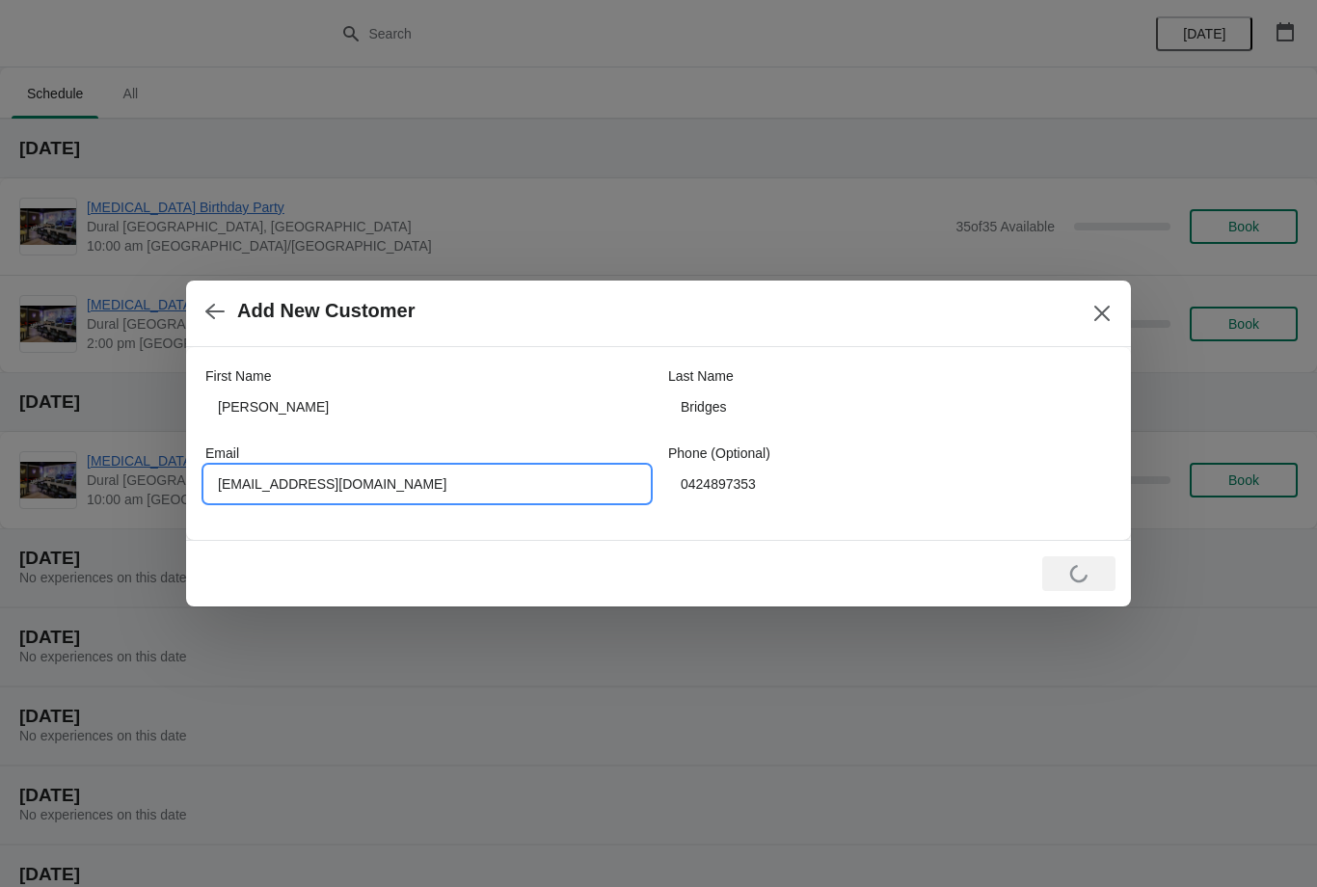
click at [221, 500] on input "[EMAIL_ADDRESS][DOMAIN_NAME]" at bounding box center [426, 484] width 443 height 35
click at [240, 481] on input "[EMAIL_ADDRESS][DOMAIN_NAME]" at bounding box center [426, 484] width 443 height 35
click at [236, 467] on input "[EMAIL_ADDRESS][DOMAIN_NAME]" at bounding box center [426, 484] width 443 height 35
click at [459, 561] on div "Loading Submit" at bounding box center [655, 570] width 922 height 42
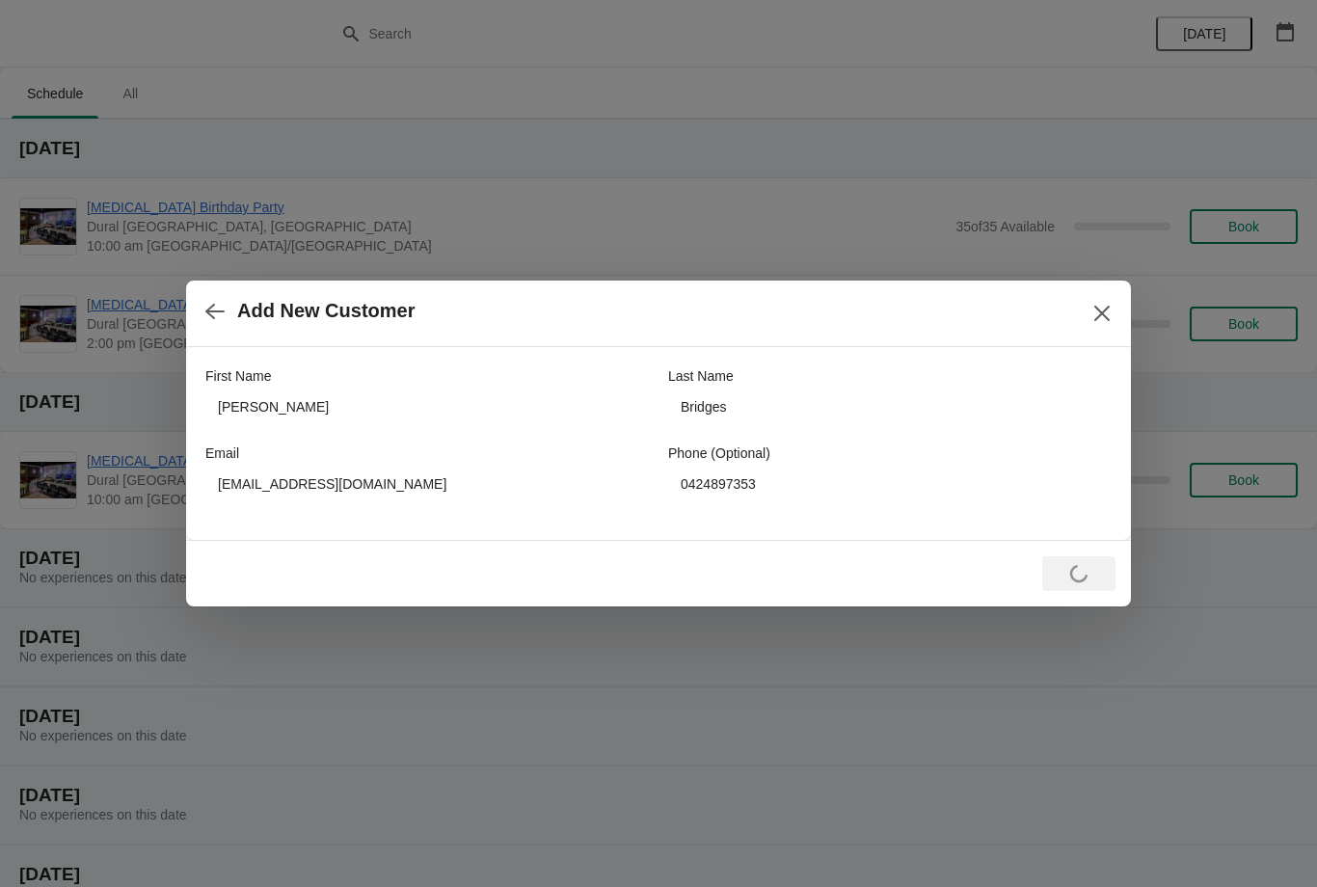
click at [1013, 332] on div "Add New Customer" at bounding box center [658, 314] width 945 height 67
click at [1111, 316] on button "Close" at bounding box center [1101, 313] width 35 height 35
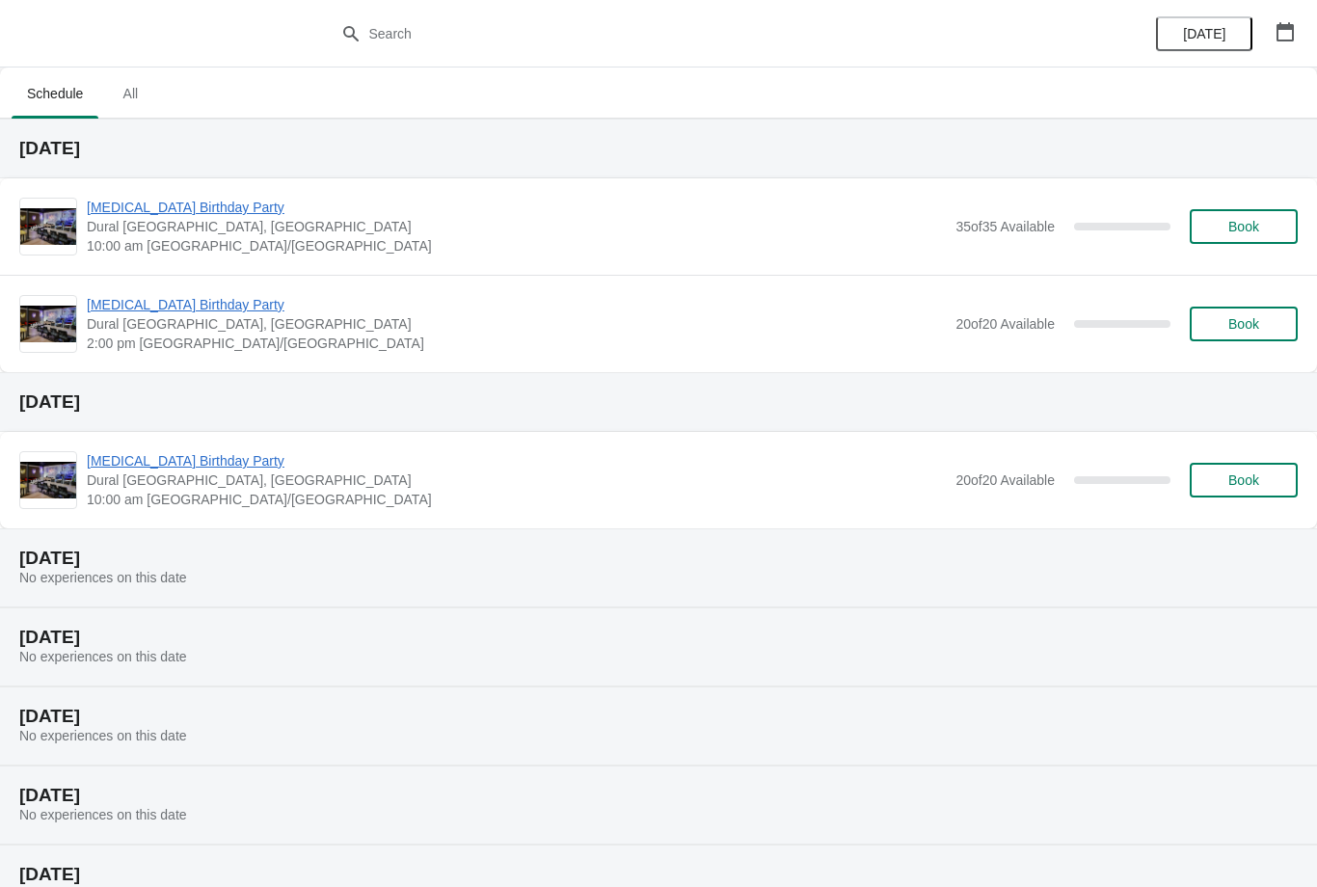
click at [1218, 198] on div "[MEDICAL_DATA] Birthday Party [GEOGRAPHIC_DATA] [GEOGRAPHIC_DATA], [GEOGRAPHIC_…" at bounding box center [692, 227] width 1211 height 58
click at [1251, 226] on span "Book" at bounding box center [1243, 226] width 31 height 15
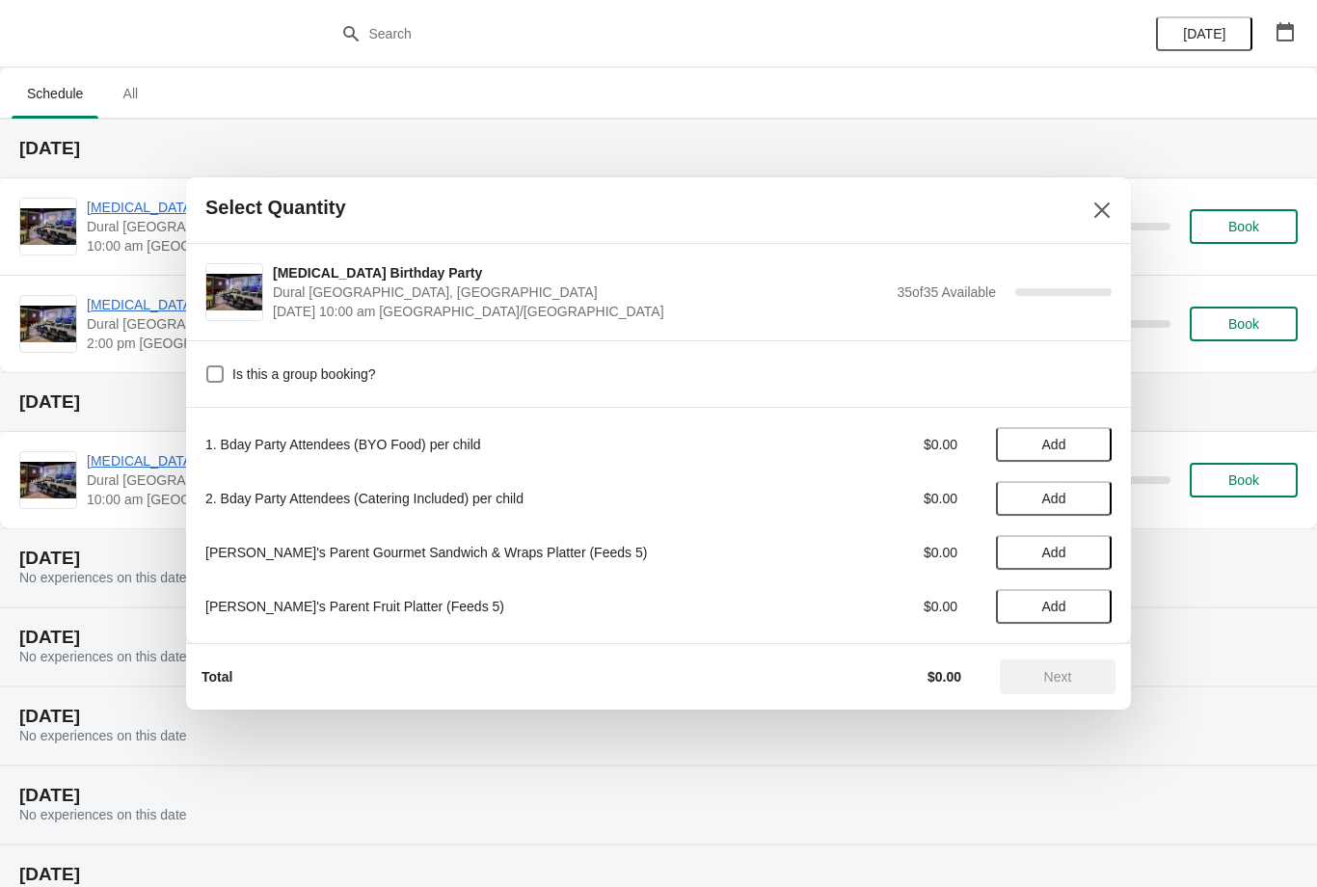
click at [208, 356] on div "Is this a group booking?" at bounding box center [658, 373] width 945 height 67
click at [221, 376] on span at bounding box center [214, 373] width 17 height 17
click at [207, 366] on input "Is this a group booking?" at bounding box center [206, 365] width 1 height 1
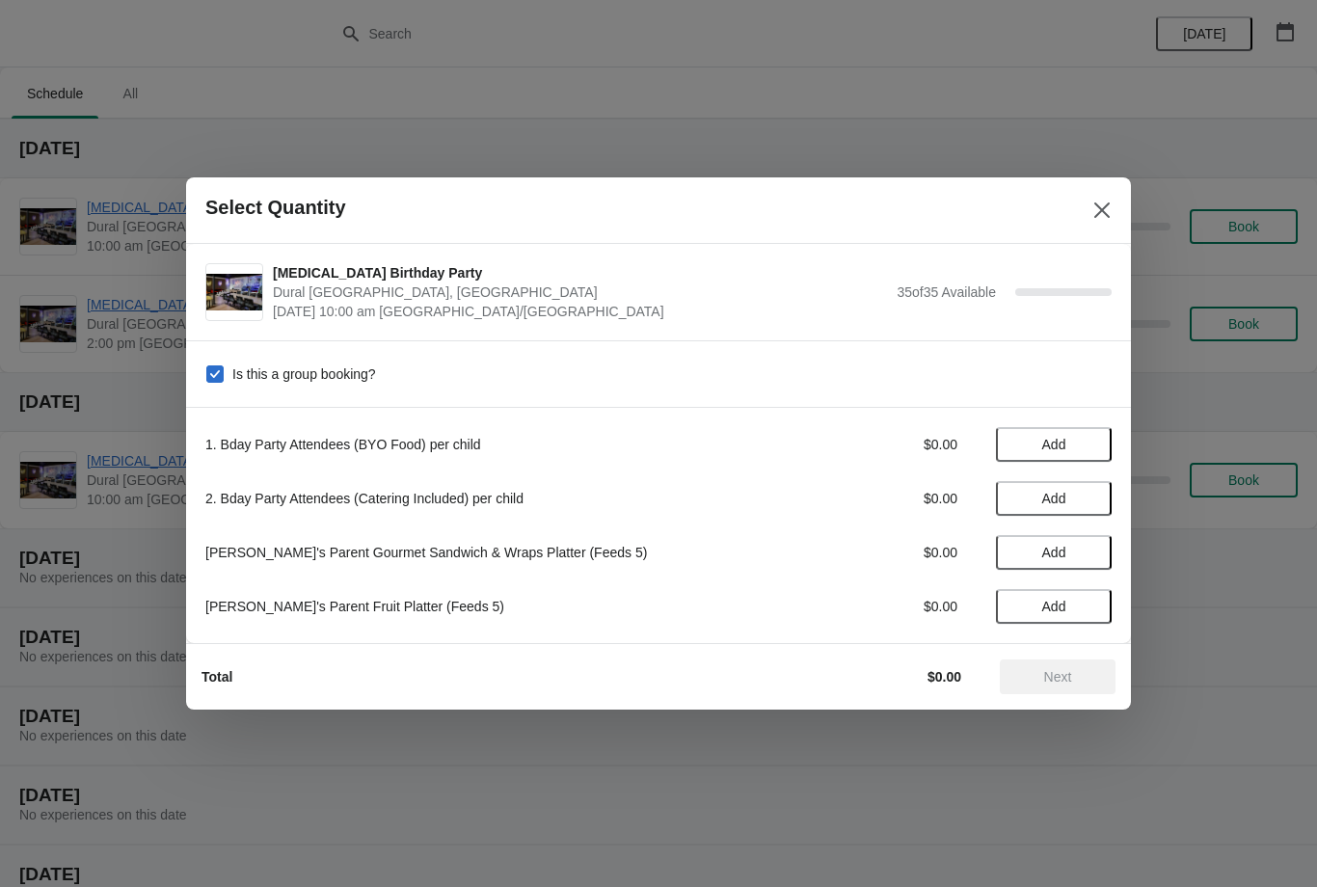
checkbox input "true"
click at [1047, 502] on span "Add" at bounding box center [1054, 498] width 24 height 15
click at [1053, 500] on strong "1" at bounding box center [1054, 498] width 8 height 19
click at [1089, 503] on icon at bounding box center [1087, 499] width 20 height 20
click at [1087, 494] on icon at bounding box center [1087, 499] width 20 height 20
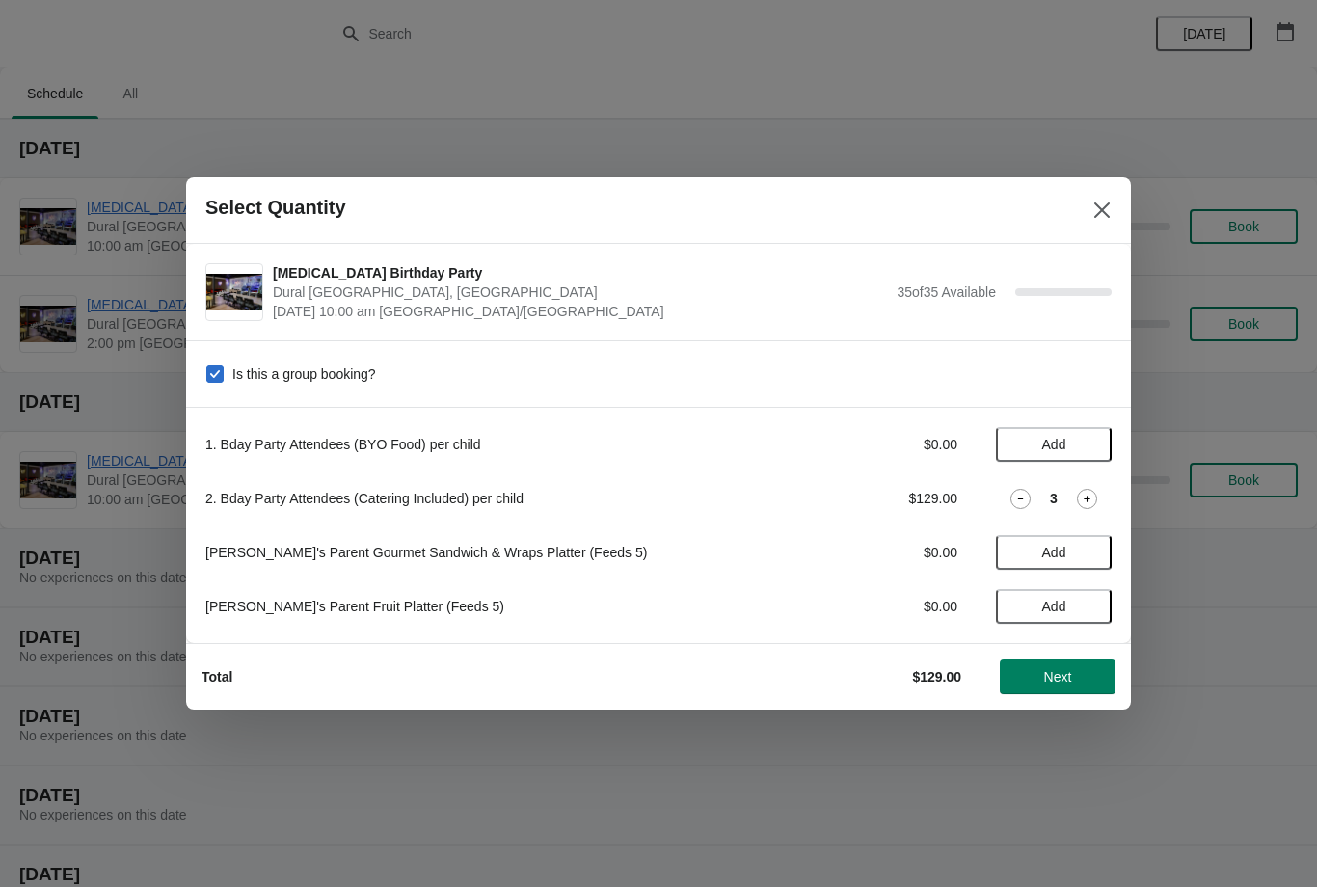
click at [1086, 490] on icon at bounding box center [1087, 499] width 20 height 20
click at [1088, 491] on icon at bounding box center [1087, 499] width 20 height 20
click at [1092, 490] on icon at bounding box center [1087, 499] width 20 height 20
click at [1089, 482] on div "2. Bday Party Attendees (Catering Included) per child $258.00 6" at bounding box center [658, 498] width 906 height 35
click at [1090, 489] on icon at bounding box center [1087, 499] width 20 height 20
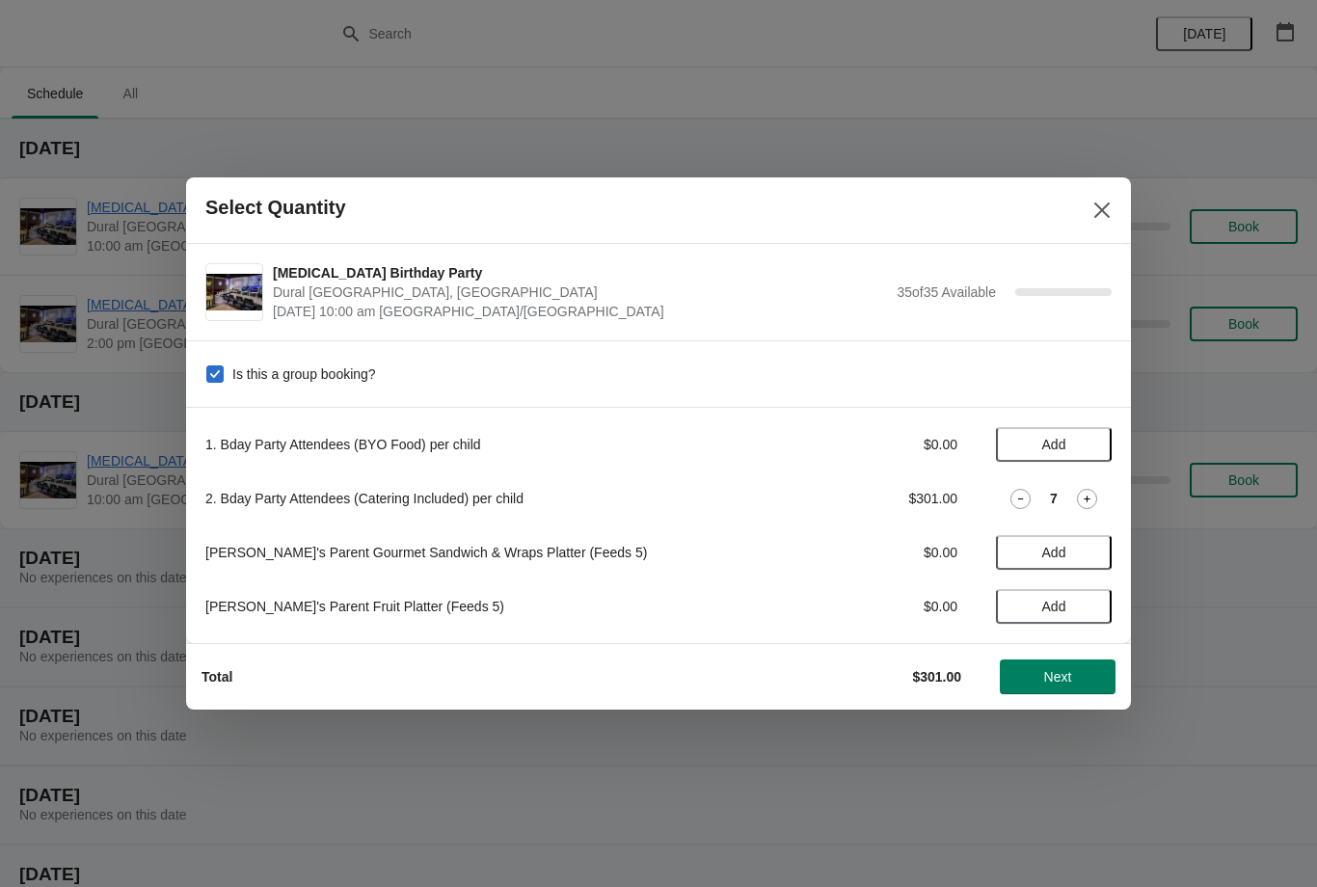
click at [1085, 499] on icon at bounding box center [1087, 499] width 20 height 20
click at [1086, 505] on icon at bounding box center [1087, 499] width 20 height 20
click at [1087, 506] on icon at bounding box center [1087, 499] width 20 height 20
click at [1093, 492] on icon at bounding box center [1087, 499] width 20 height 20
click at [1084, 501] on icon at bounding box center [1087, 499] width 20 height 20
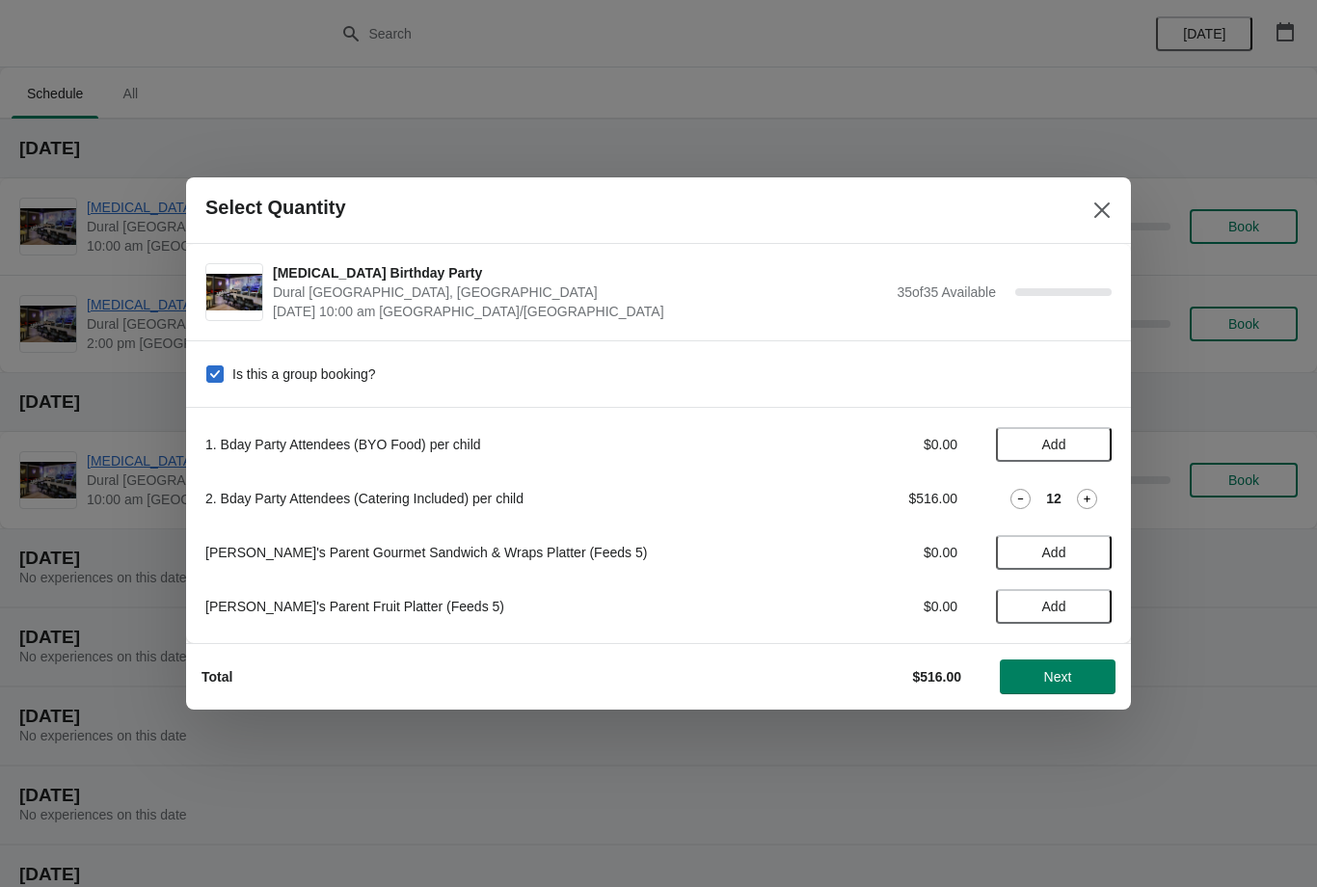
click at [1094, 490] on icon at bounding box center [1087, 499] width 20 height 20
click at [1096, 498] on icon at bounding box center [1087, 499] width 20 height 20
click at [1093, 493] on icon at bounding box center [1087, 499] width 20 height 20
click at [1089, 495] on icon at bounding box center [1087, 499] width 20 height 20
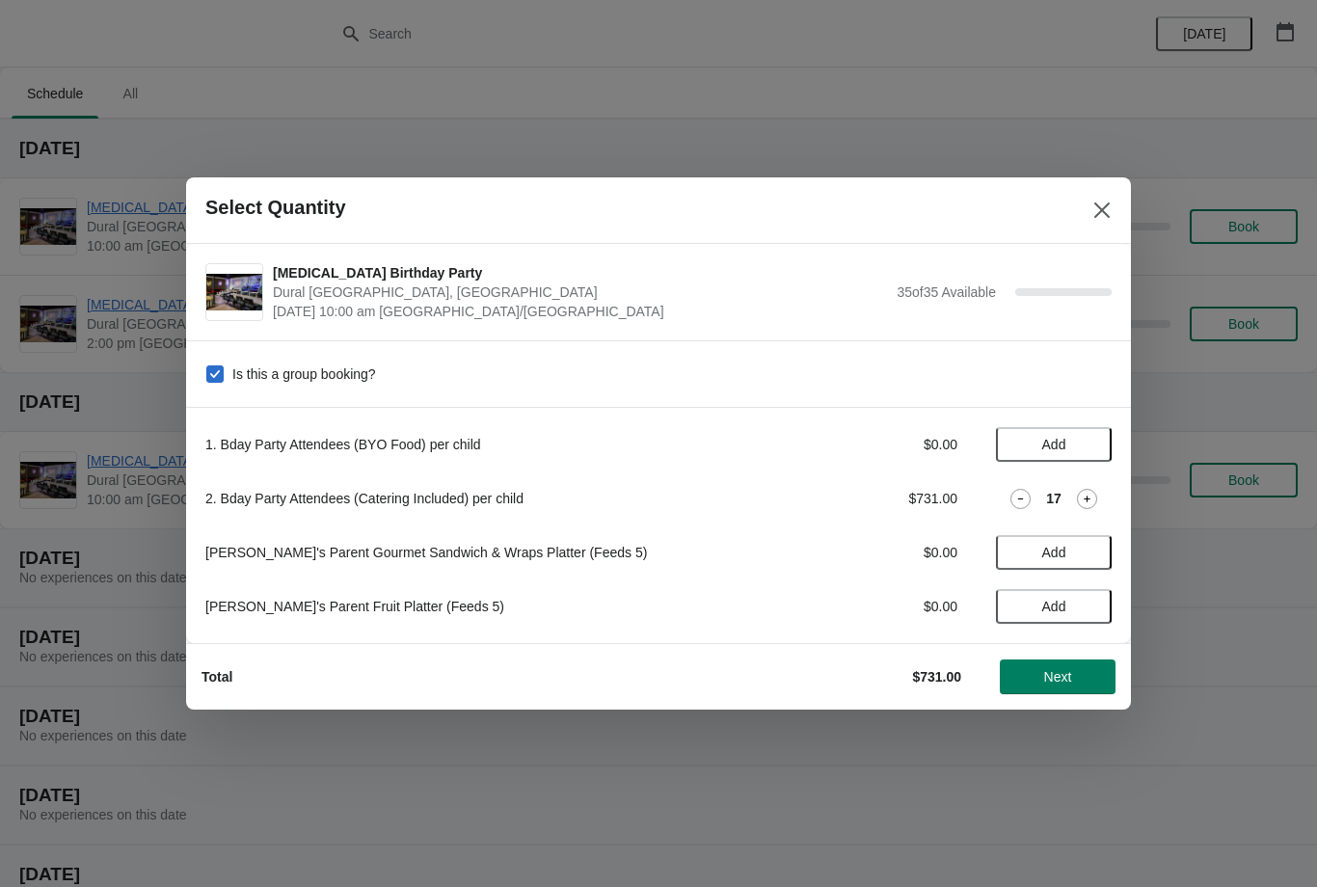
click at [1085, 491] on icon at bounding box center [1087, 499] width 20 height 20
click at [1092, 497] on icon at bounding box center [1087, 499] width 20 height 20
click at [1095, 489] on icon at bounding box center [1087, 499] width 20 height 20
click at [1058, 689] on button "Next" at bounding box center [1058, 676] width 116 height 35
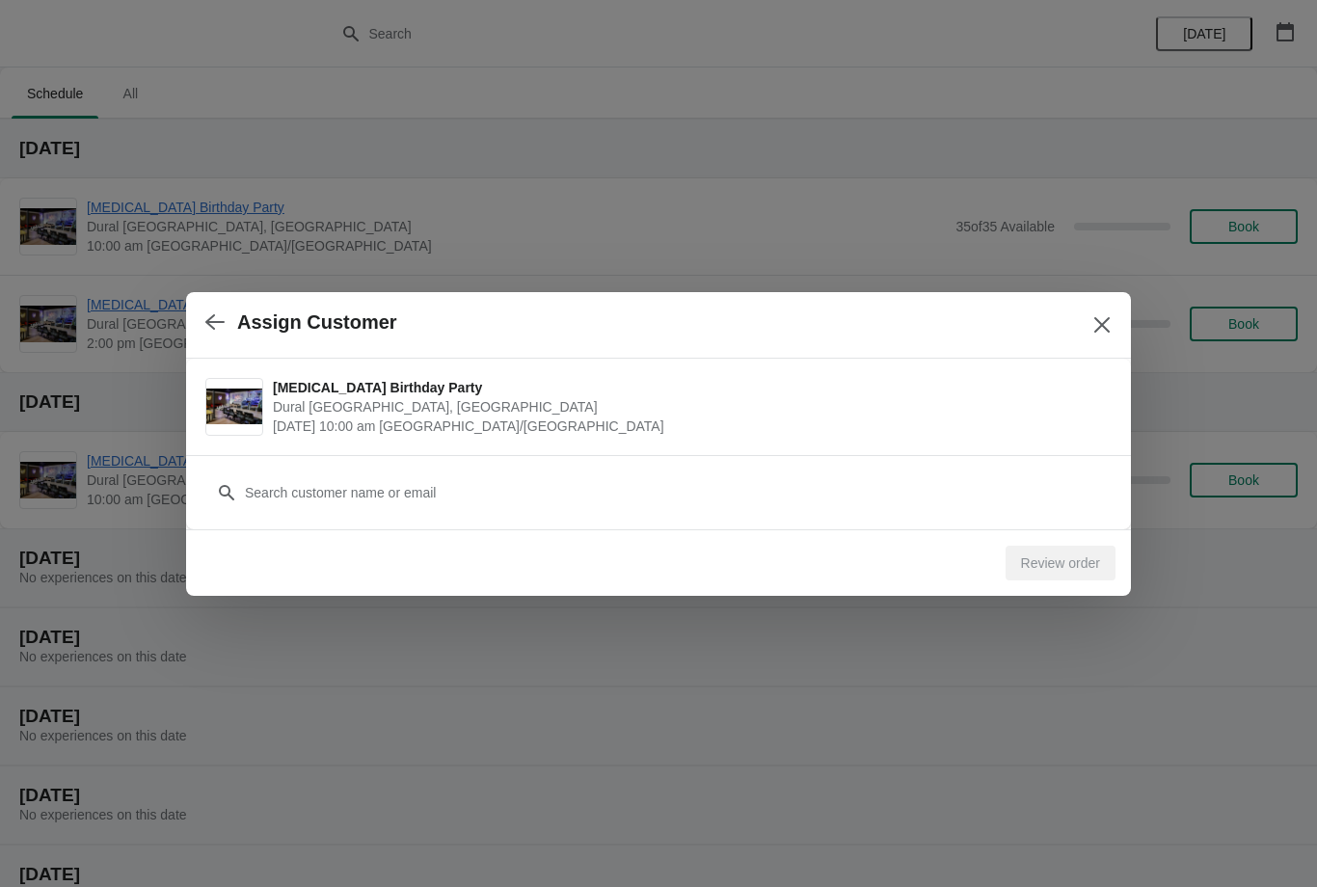
click at [580, 521] on div "Customer" at bounding box center [658, 492] width 945 height 74
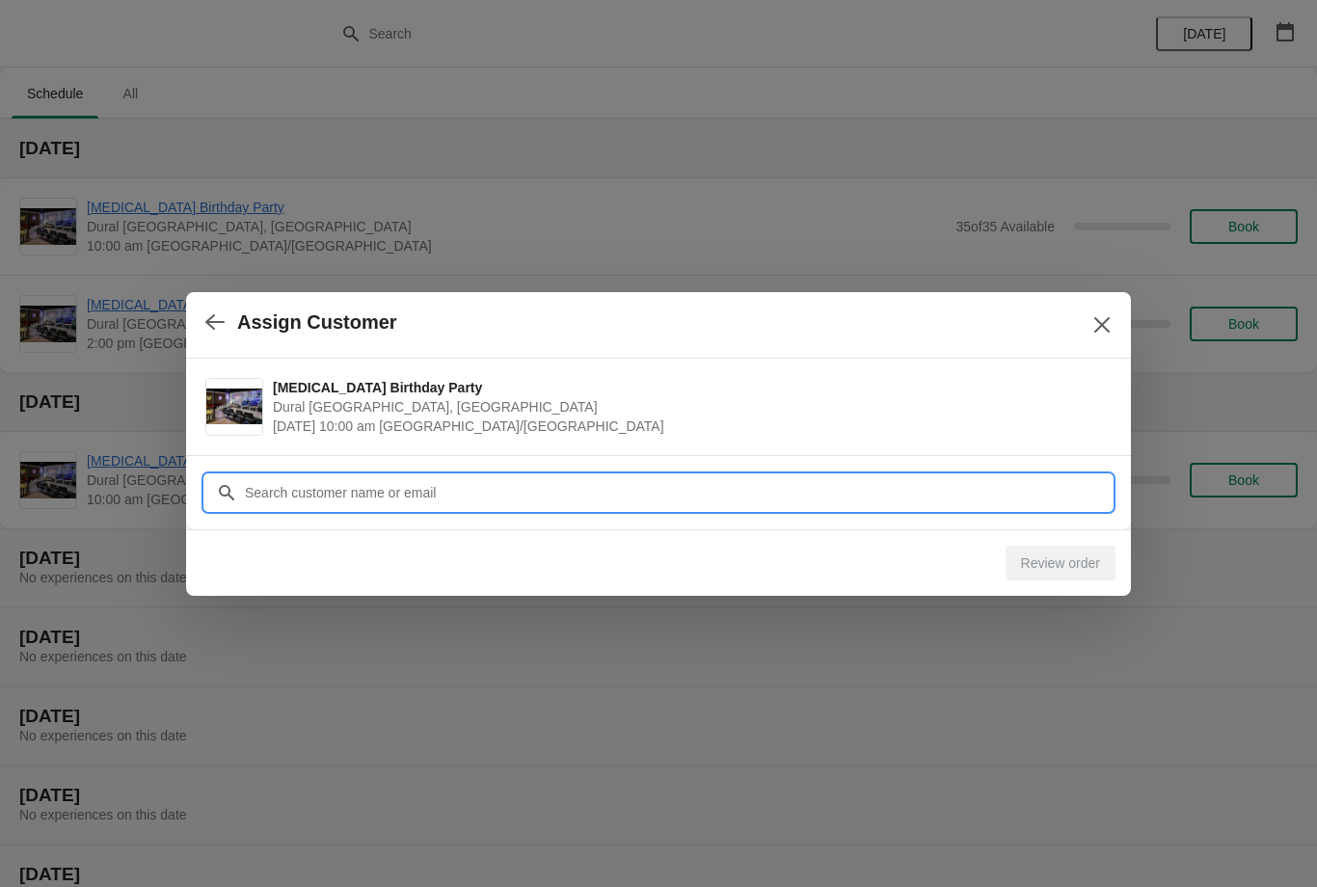
click at [562, 489] on input "Customer" at bounding box center [678, 492] width 868 height 35
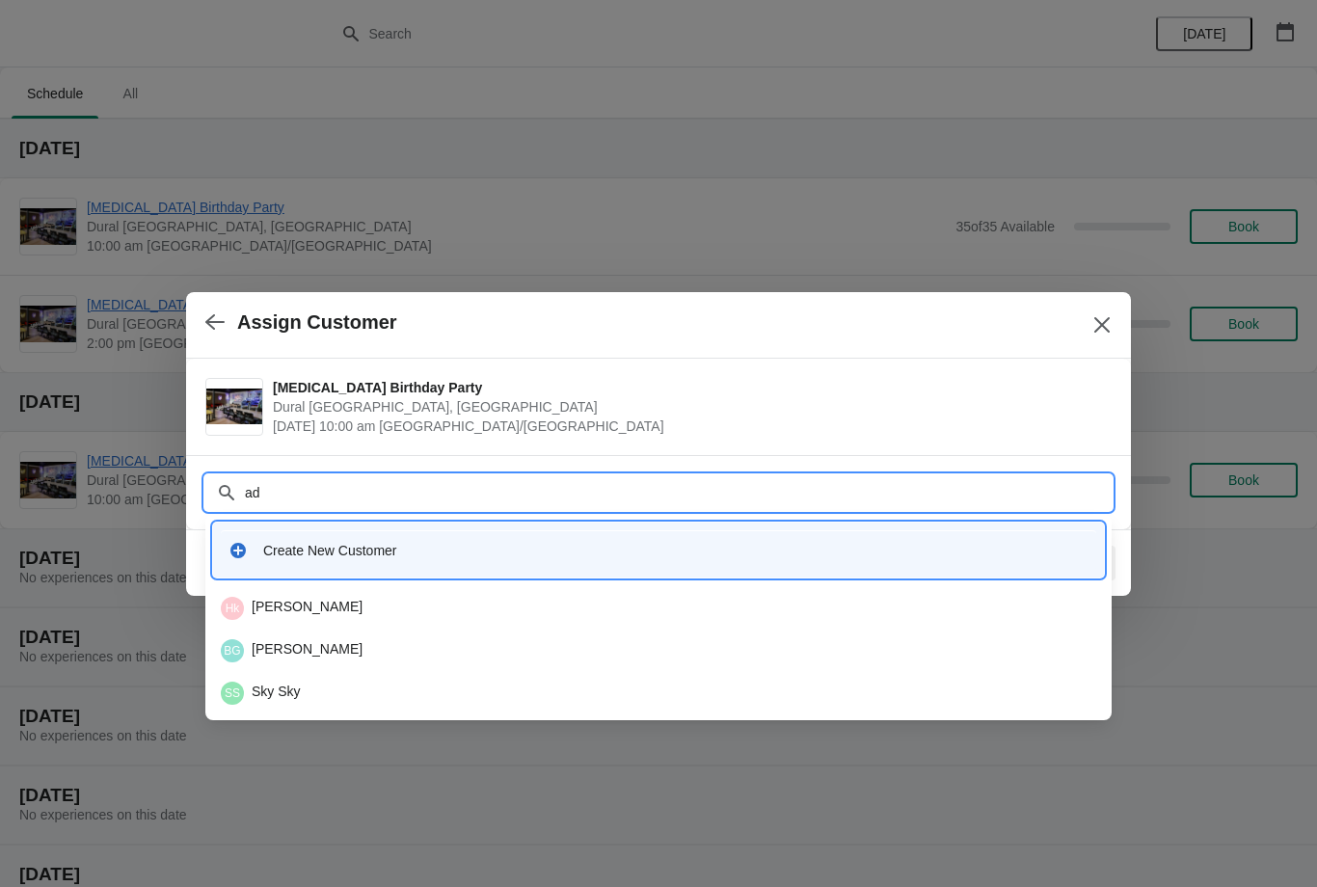
type input "ada"
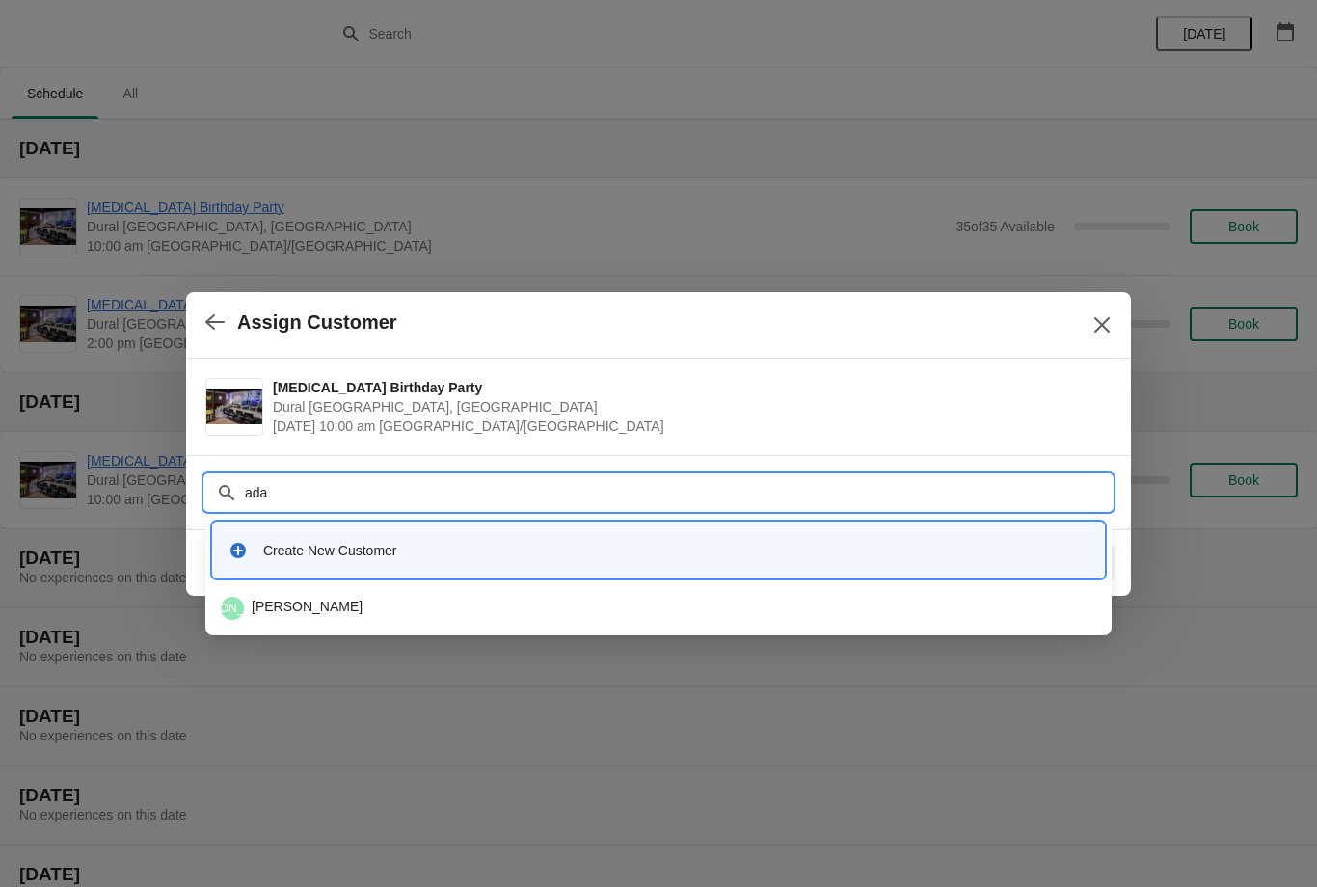
click at [432, 561] on div "Create New Customer" at bounding box center [658, 550] width 875 height 40
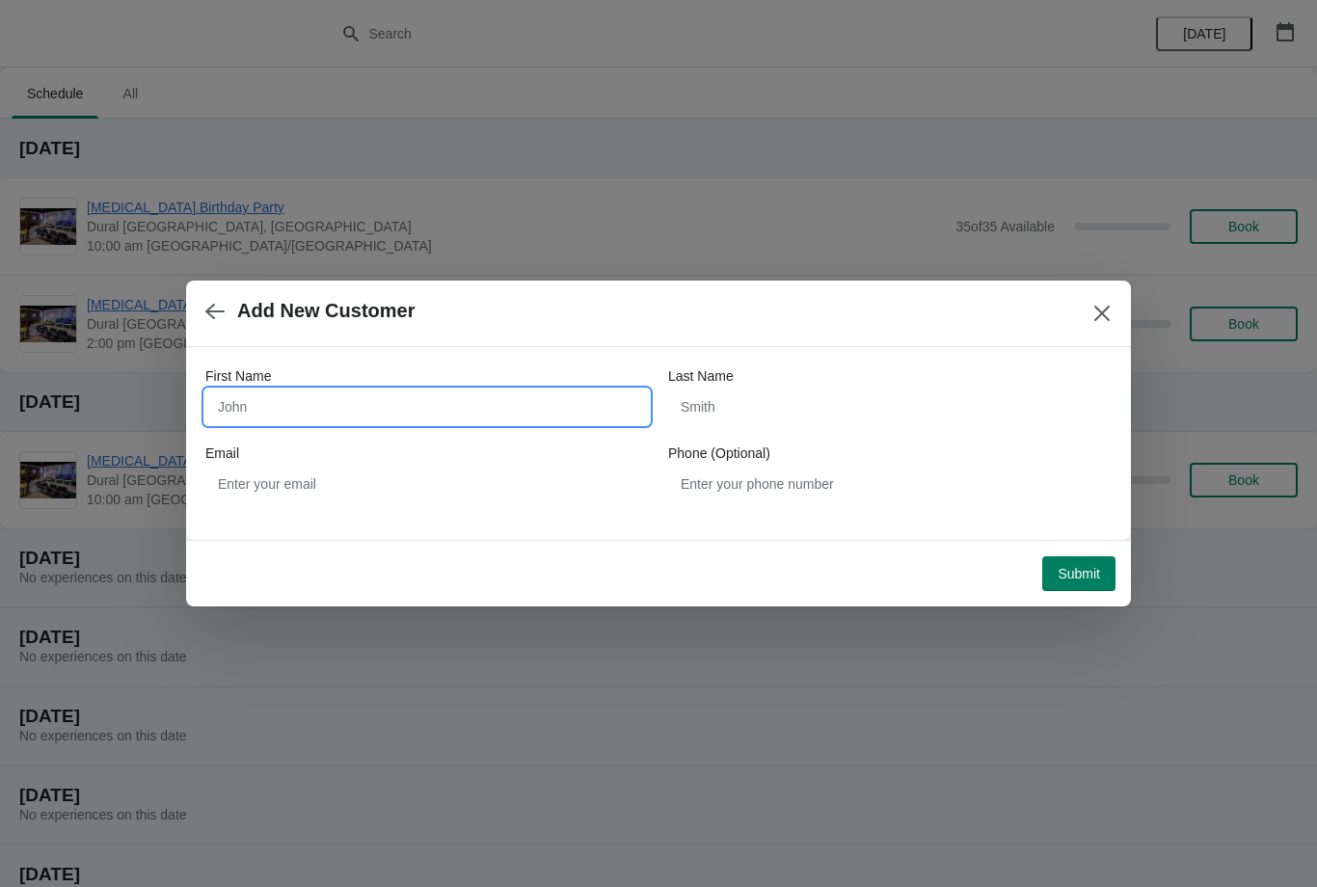
click at [423, 417] on input "First Name" at bounding box center [426, 406] width 443 height 35
type input "[PERSON_NAME]"
click at [781, 409] on input "Last Name" at bounding box center [889, 406] width 443 height 35
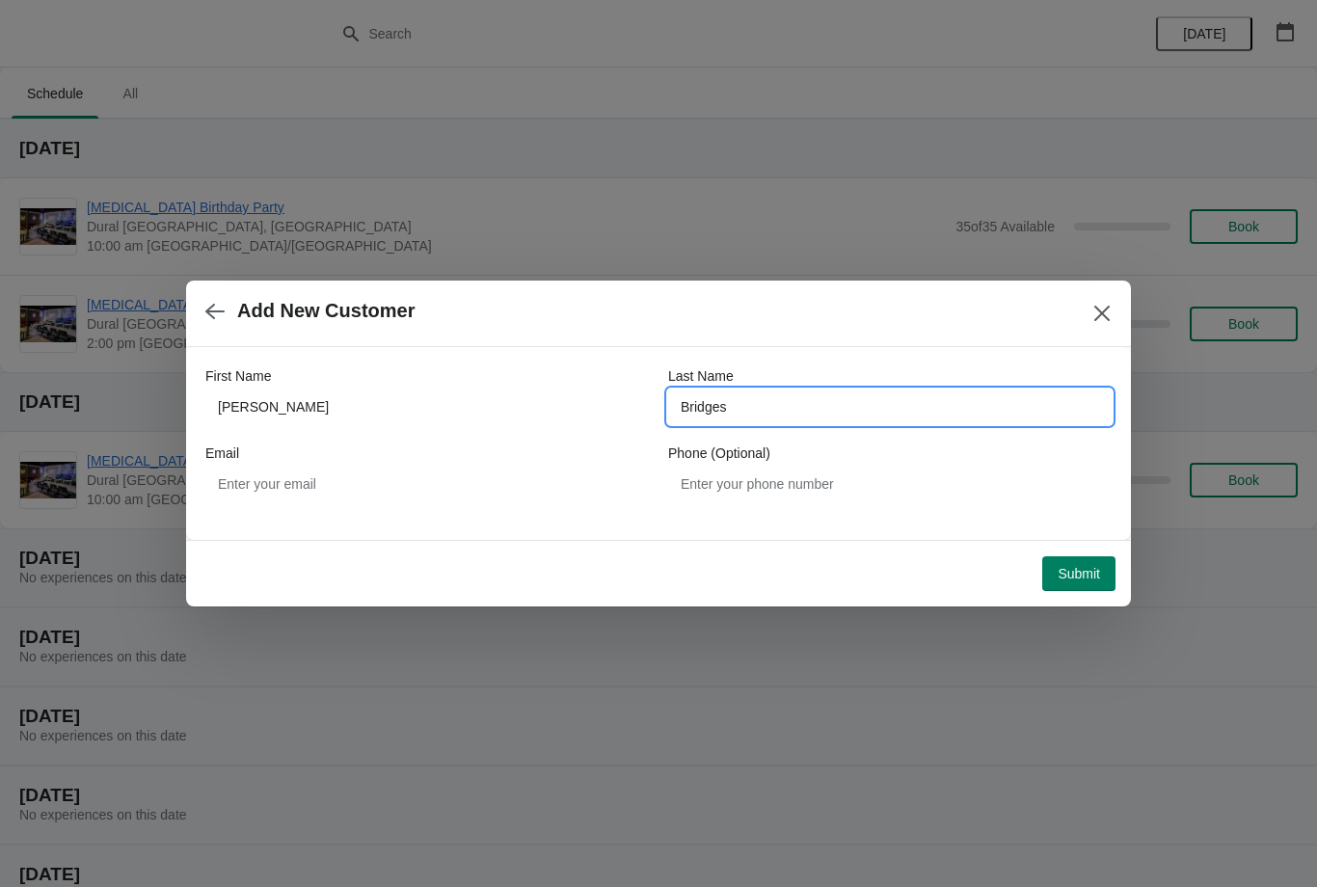
type input "Bridges"
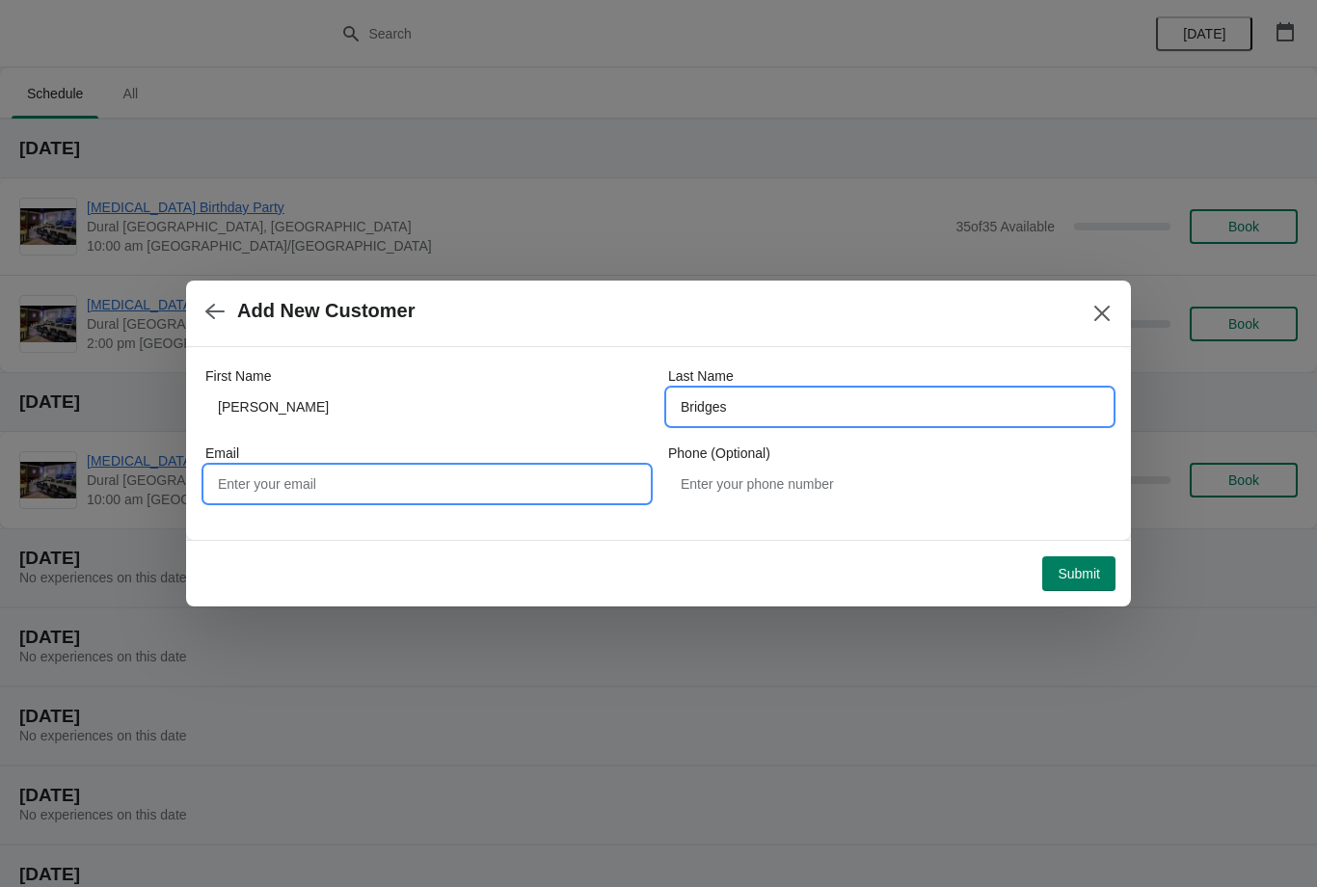
click at [428, 468] on input "Email" at bounding box center [426, 484] width 443 height 35
click at [411, 486] on input "Email" at bounding box center [426, 484] width 443 height 35
paste input "[EMAIL_ADDRESS][DOMAIN_NAME]"
type input "[EMAIL_ADDRESS][DOMAIN_NAME]"
click at [1063, 577] on span "Submit" at bounding box center [1078, 573] width 42 height 15
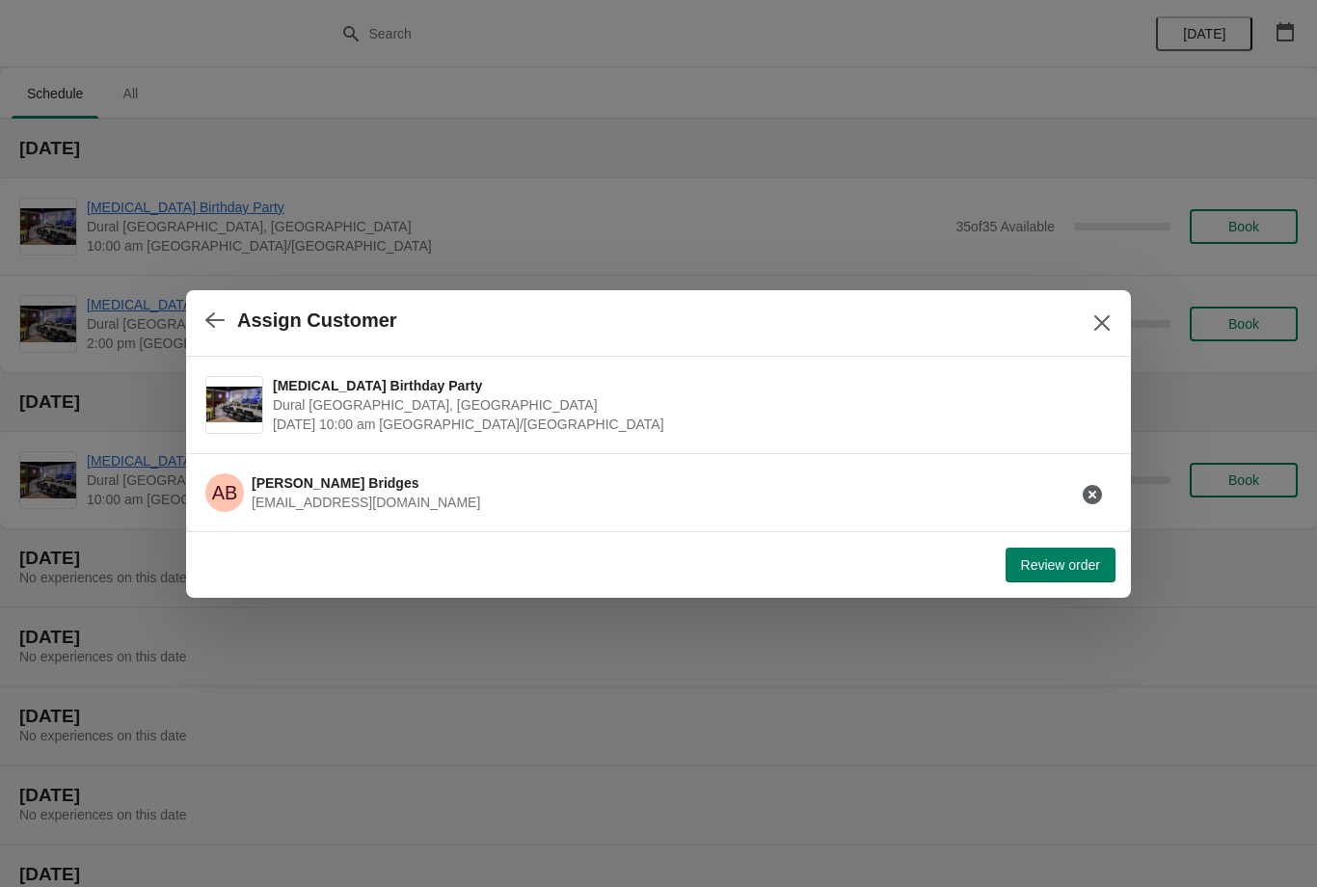
click at [1057, 571] on span "Review order" at bounding box center [1060, 564] width 79 height 15
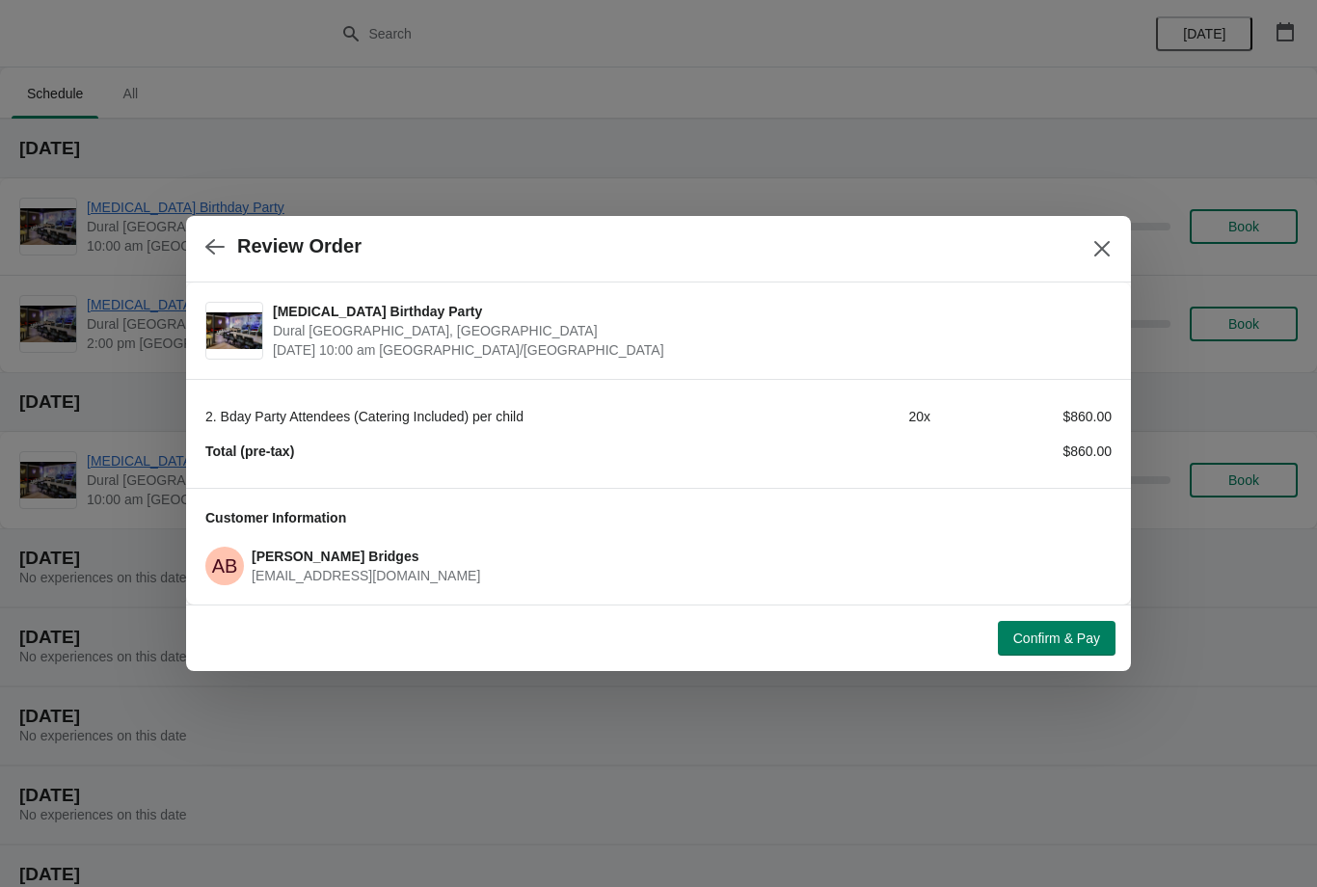
click at [1068, 639] on span "Confirm & Pay" at bounding box center [1056, 637] width 87 height 15
